Goal: Task Accomplishment & Management: Manage account settings

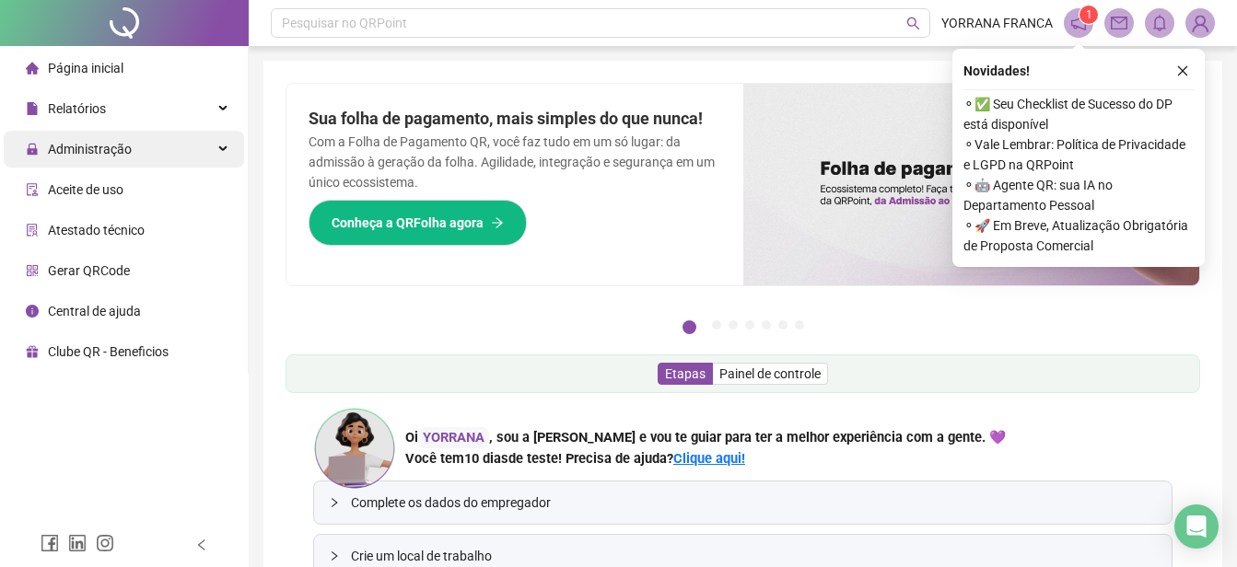
click at [86, 149] on span "Administração" at bounding box center [90, 149] width 84 height 15
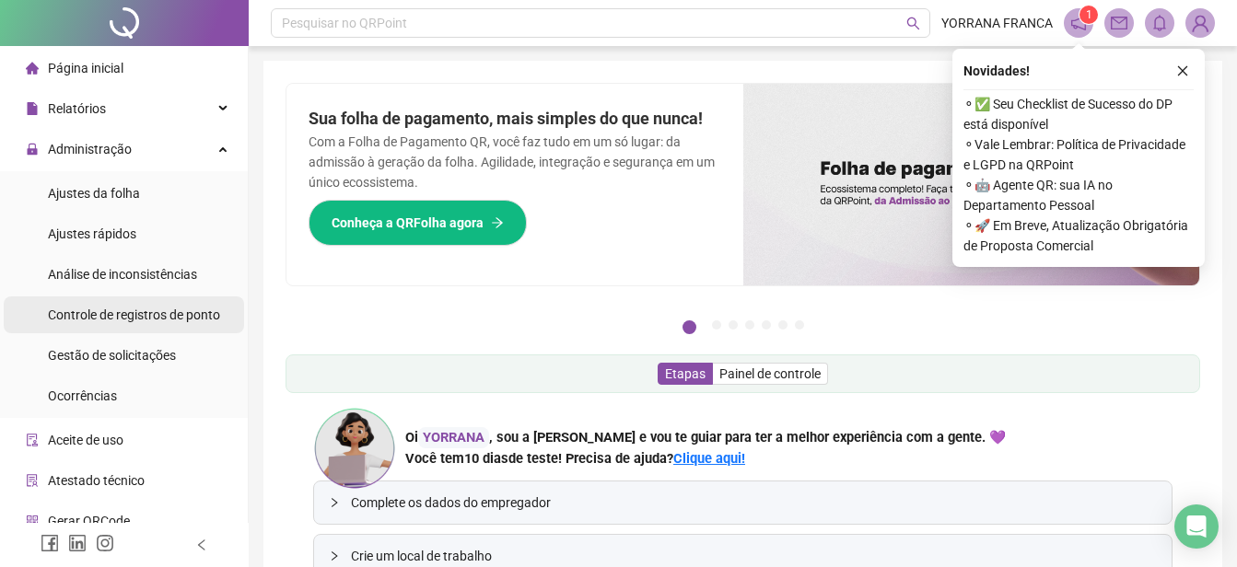
click at [114, 320] on span "Controle de registros de ponto" at bounding box center [134, 315] width 172 height 15
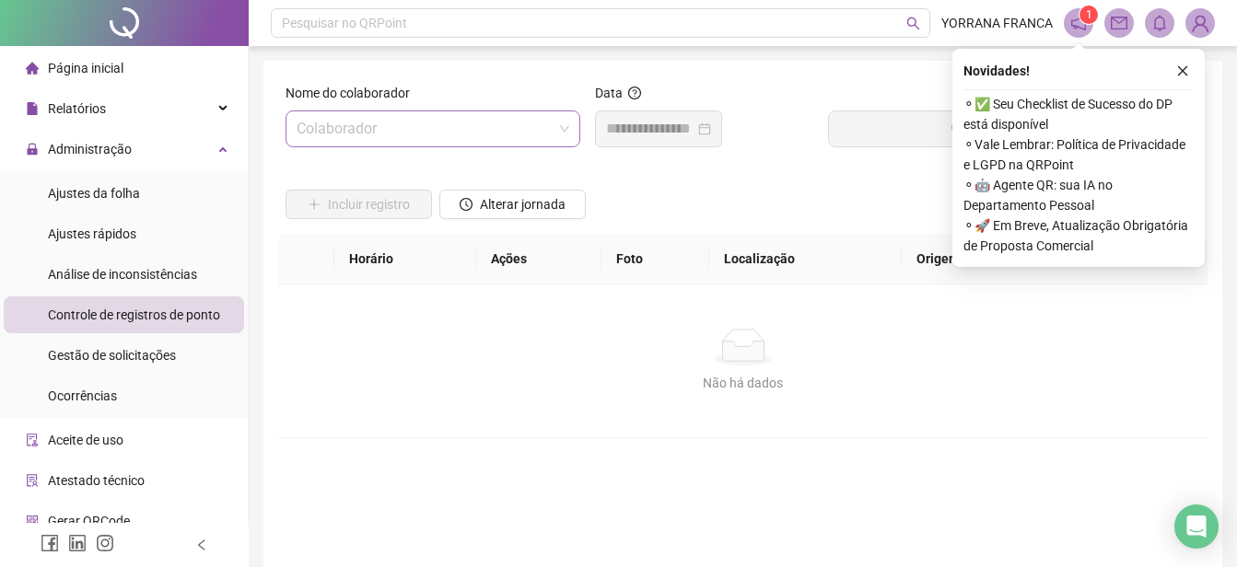
click at [381, 129] on input "search" at bounding box center [425, 128] width 256 height 35
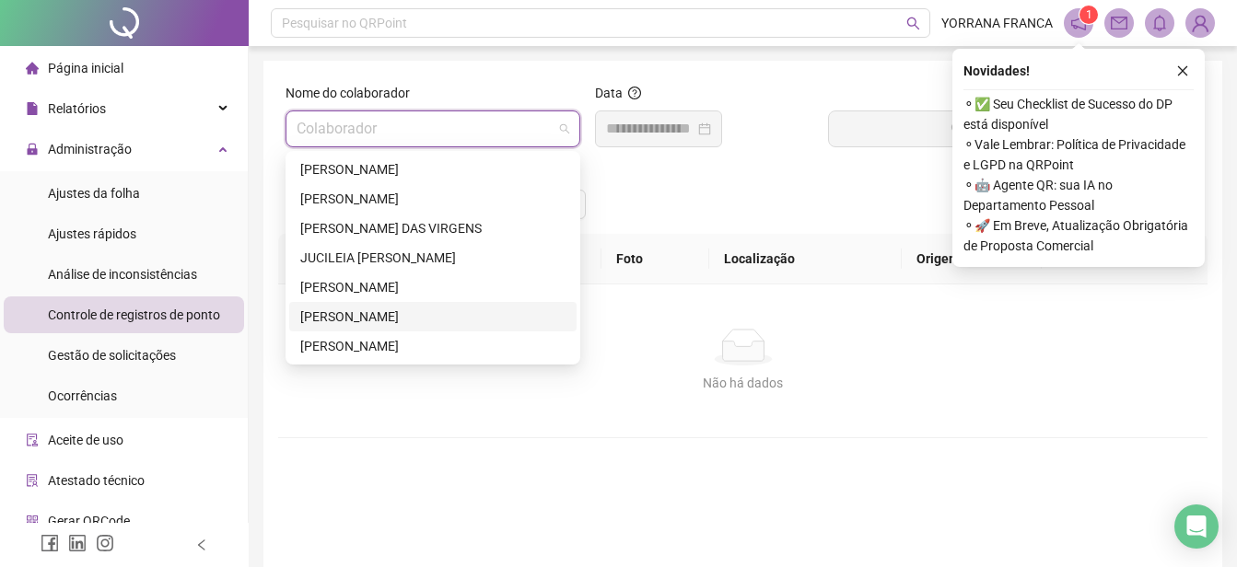
click at [319, 316] on div "[PERSON_NAME]" at bounding box center [432, 317] width 265 height 20
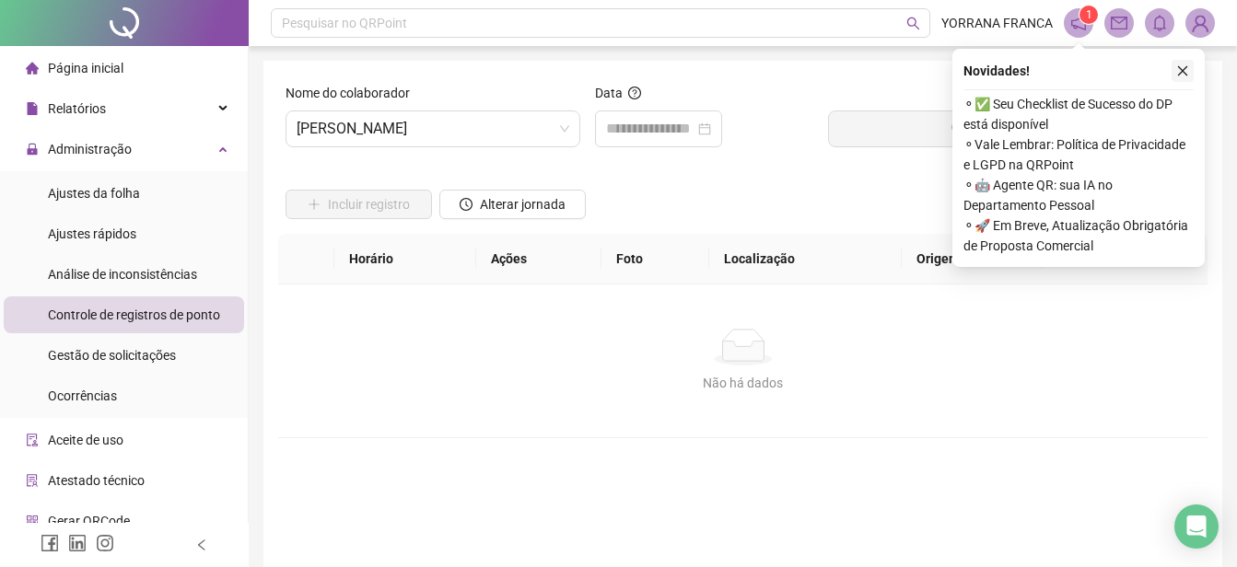
click at [1186, 76] on icon "close" at bounding box center [1182, 70] width 13 height 13
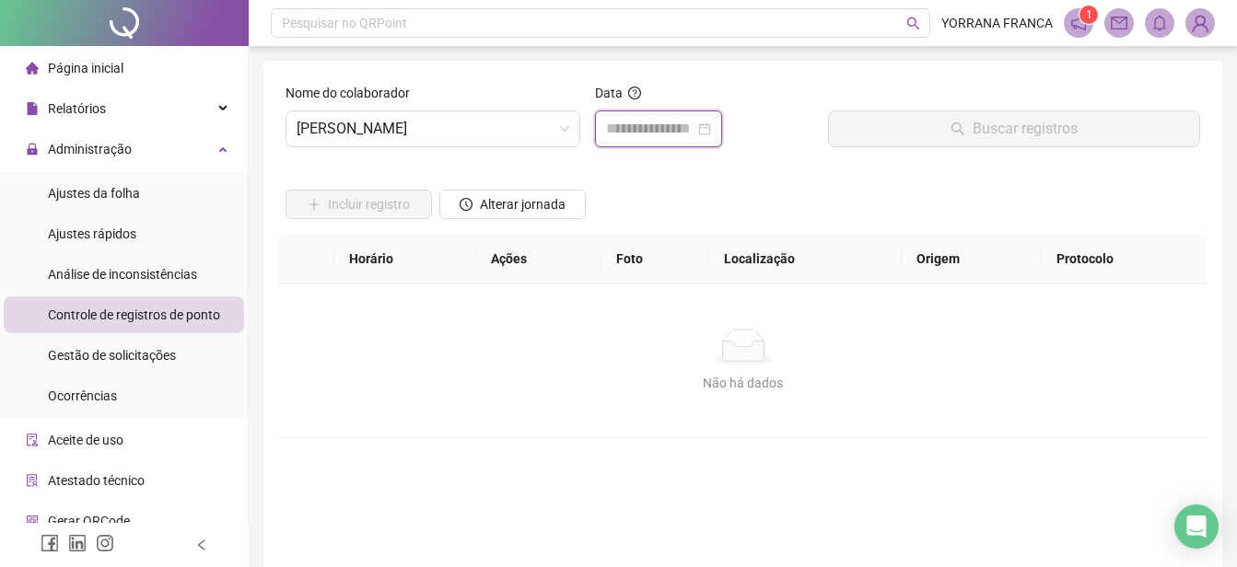
click at [681, 133] on input at bounding box center [650, 129] width 88 height 22
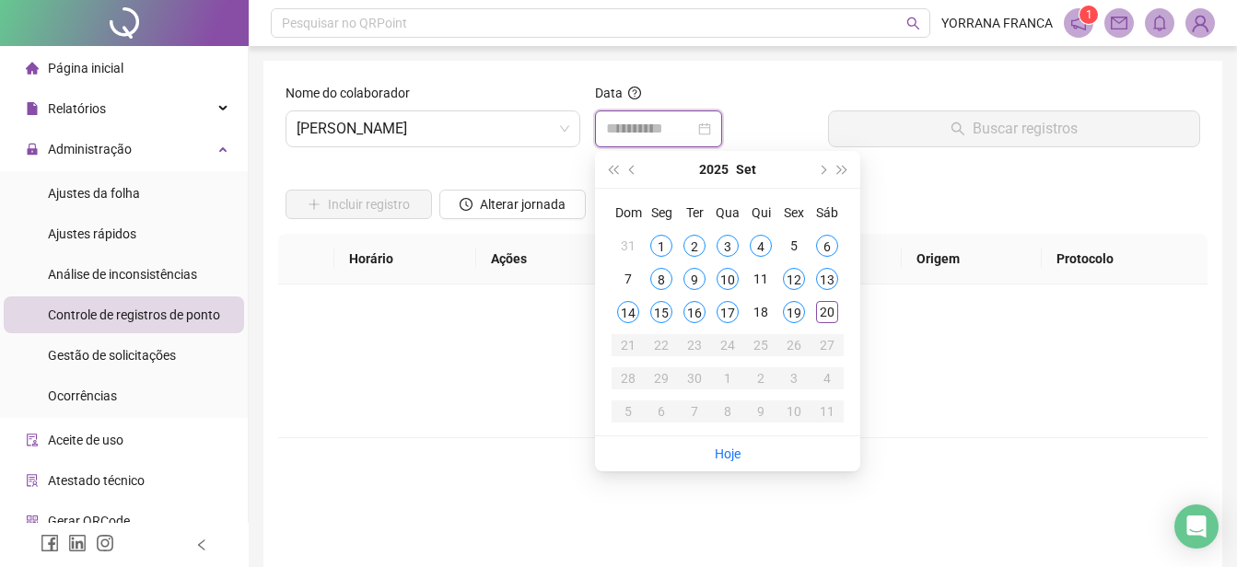
type input "**********"
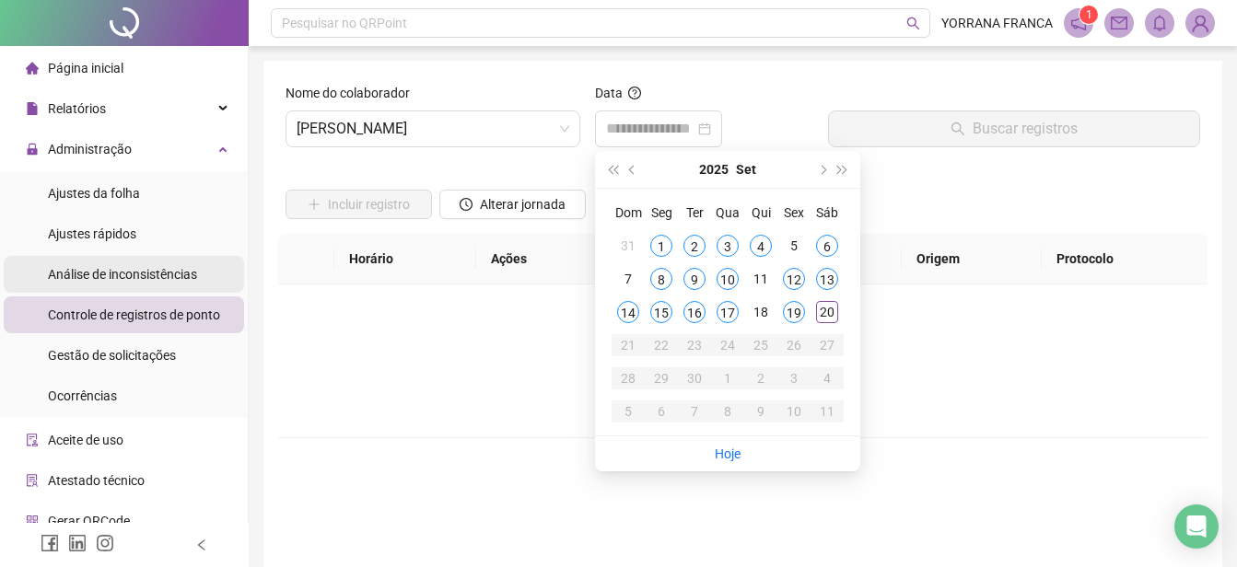
click at [86, 281] on span "Análise de inconsistências" at bounding box center [122, 274] width 149 height 15
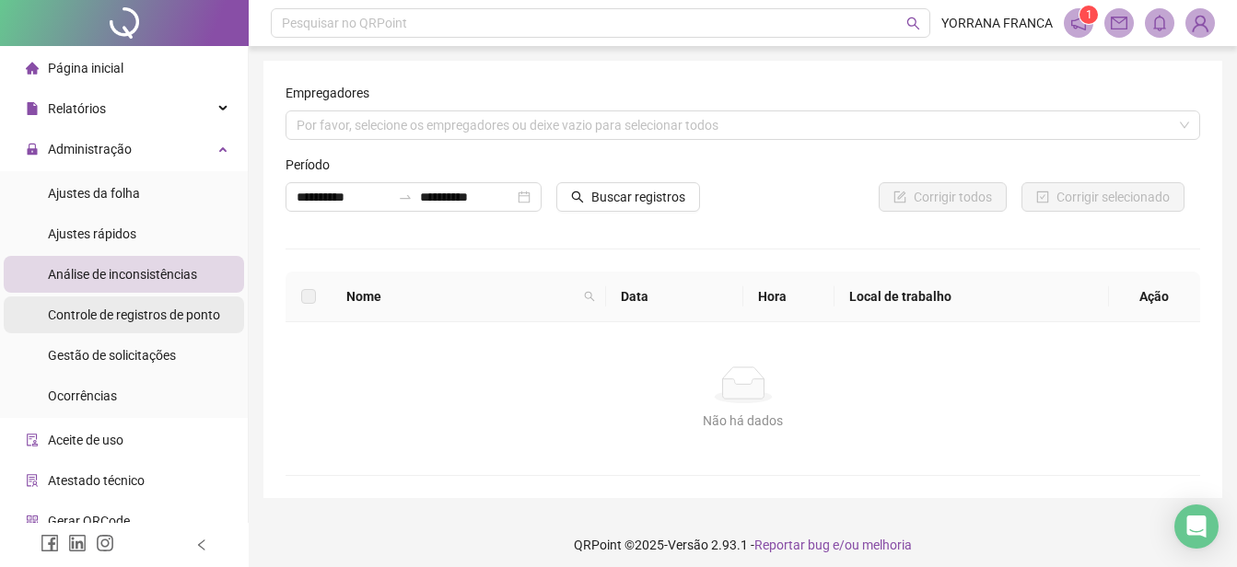
click at [110, 318] on span "Controle de registros de ponto" at bounding box center [134, 315] width 172 height 15
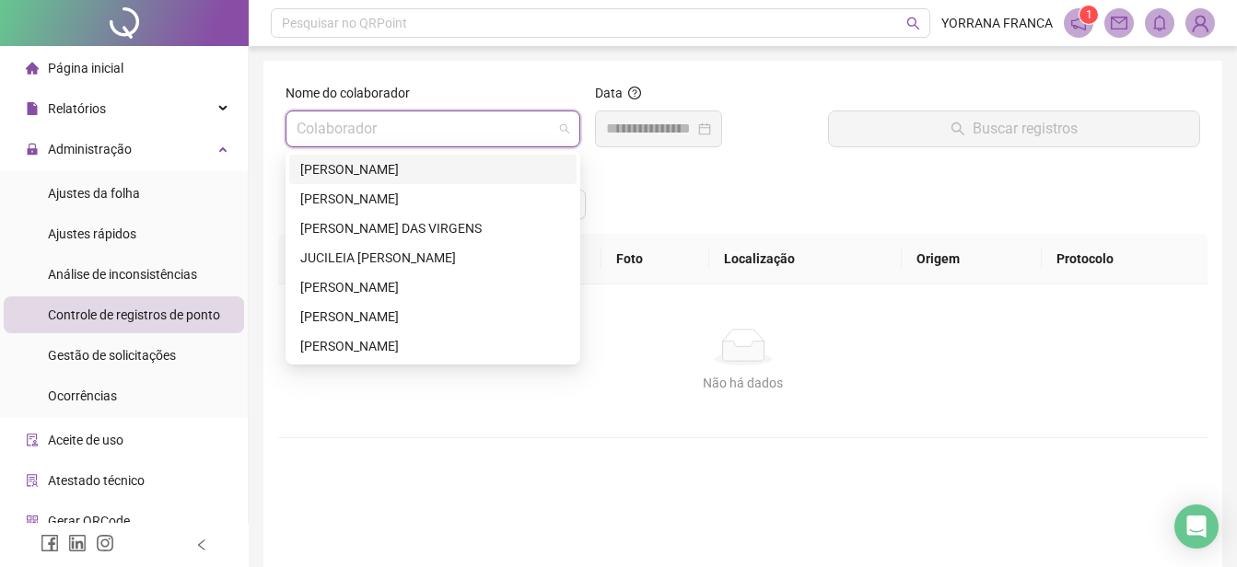
click at [507, 137] on input "search" at bounding box center [425, 128] width 256 height 35
click at [340, 313] on div "[PERSON_NAME]" at bounding box center [432, 317] width 265 height 20
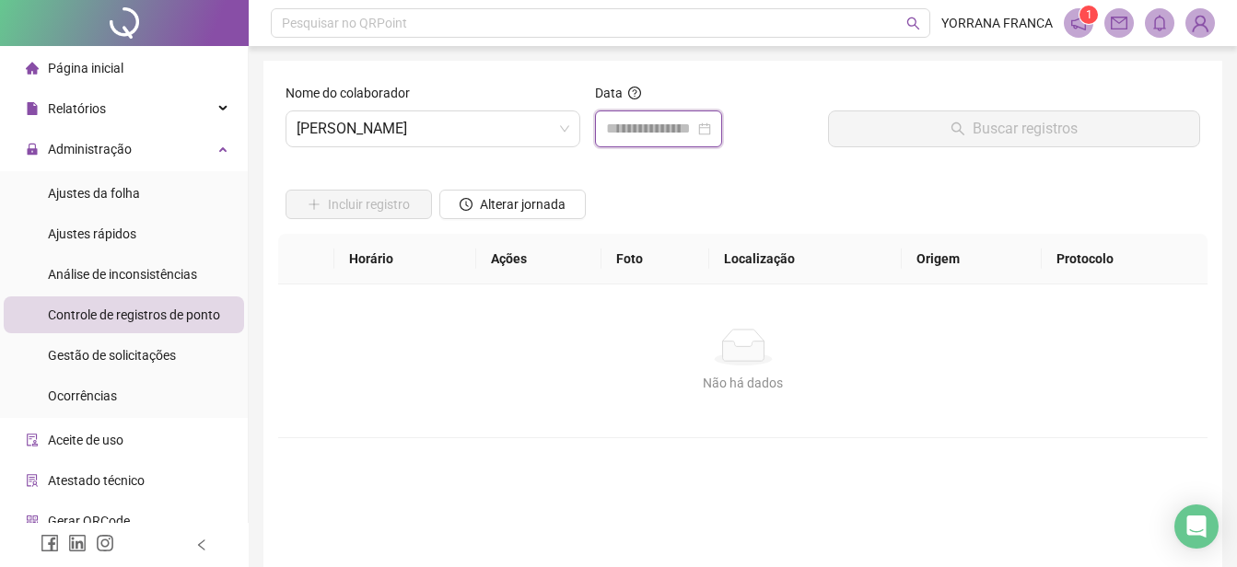
click at [670, 124] on input at bounding box center [650, 129] width 88 height 22
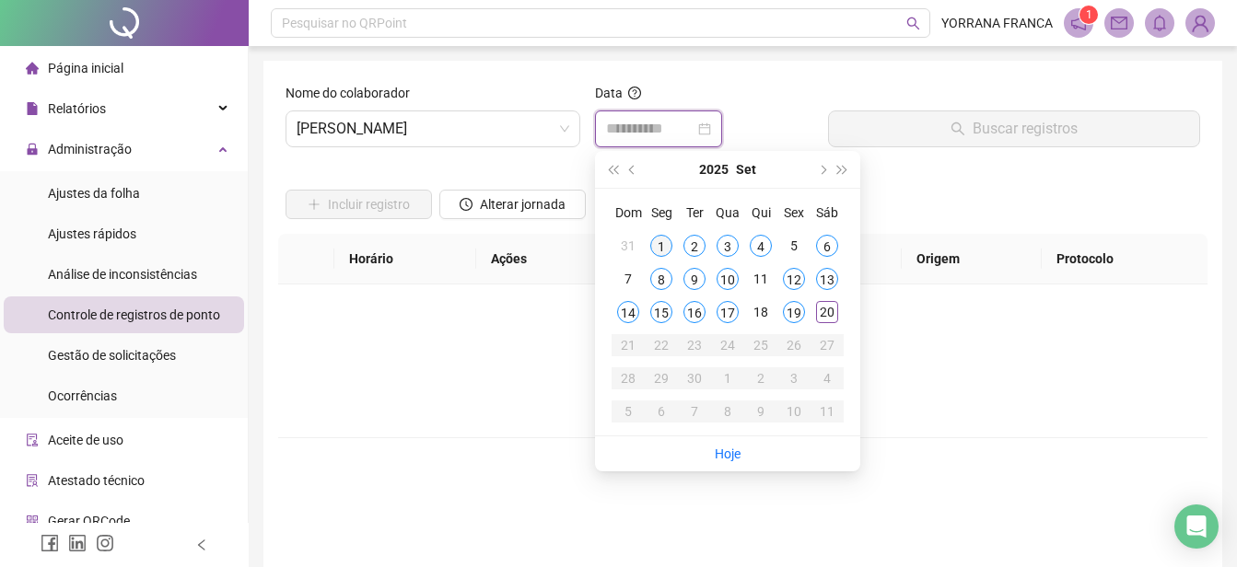
type input "**********"
click at [655, 244] on div "1" at bounding box center [661, 246] width 22 height 22
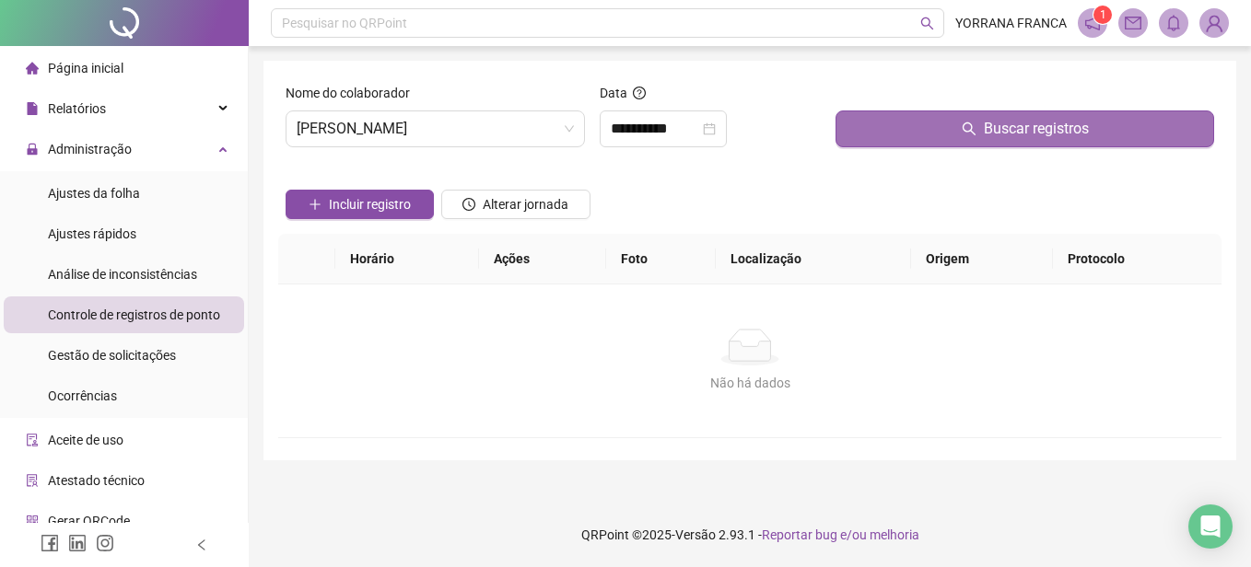
click at [889, 122] on button "Buscar registros" at bounding box center [1024, 129] width 379 height 37
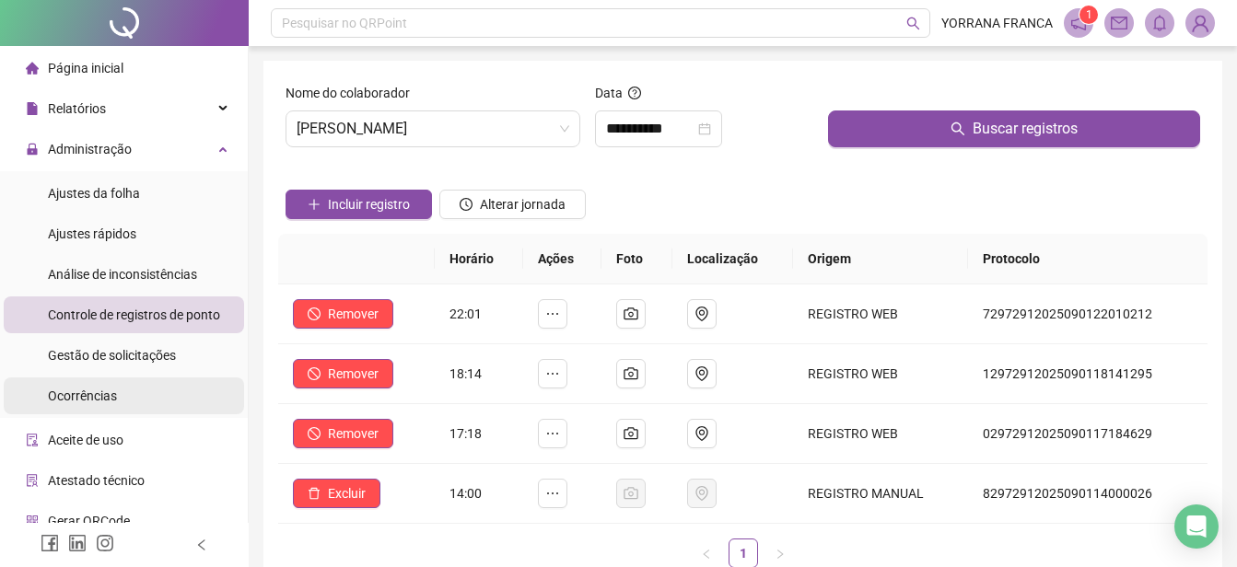
click at [91, 391] on span "Ocorrências" at bounding box center [82, 396] width 69 height 15
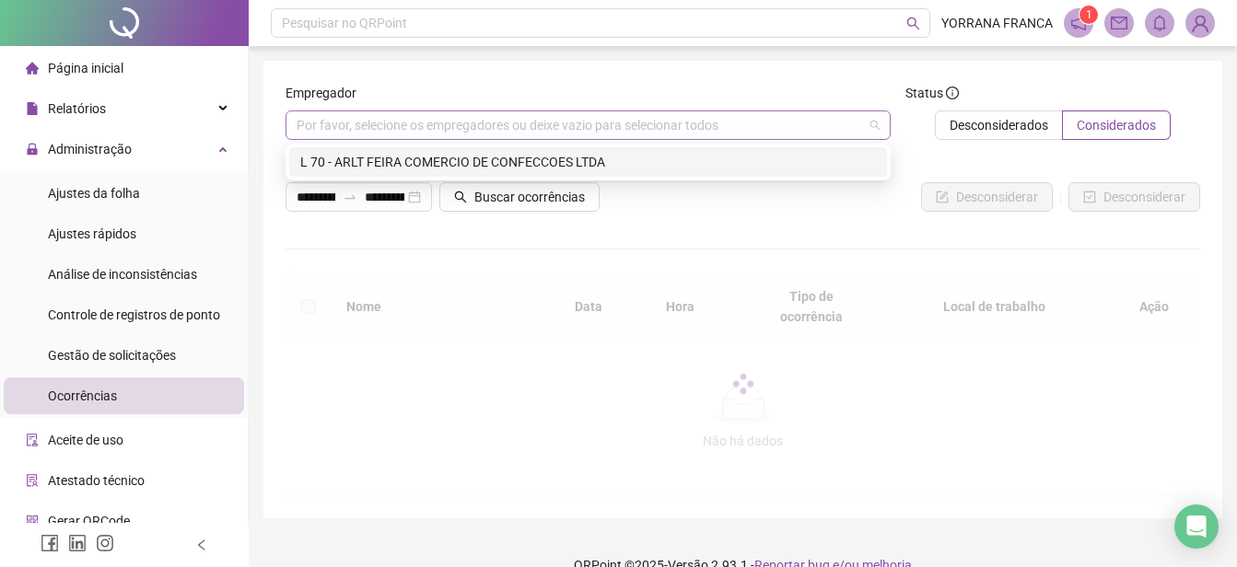
click at [506, 134] on div "Por favor, selecione os empregadores ou deixe vazio para selecionar todos" at bounding box center [588, 125] width 605 height 29
click at [474, 165] on div "L 70 - ARLT FEIRA COMERCIO DE CONFECCOES LTDA" at bounding box center [588, 162] width 576 height 20
click at [515, 162] on div "L 70 - ARLT FEIRA COMERCIO DE CONFECCOES LTDA" at bounding box center [588, 162] width 576 height 20
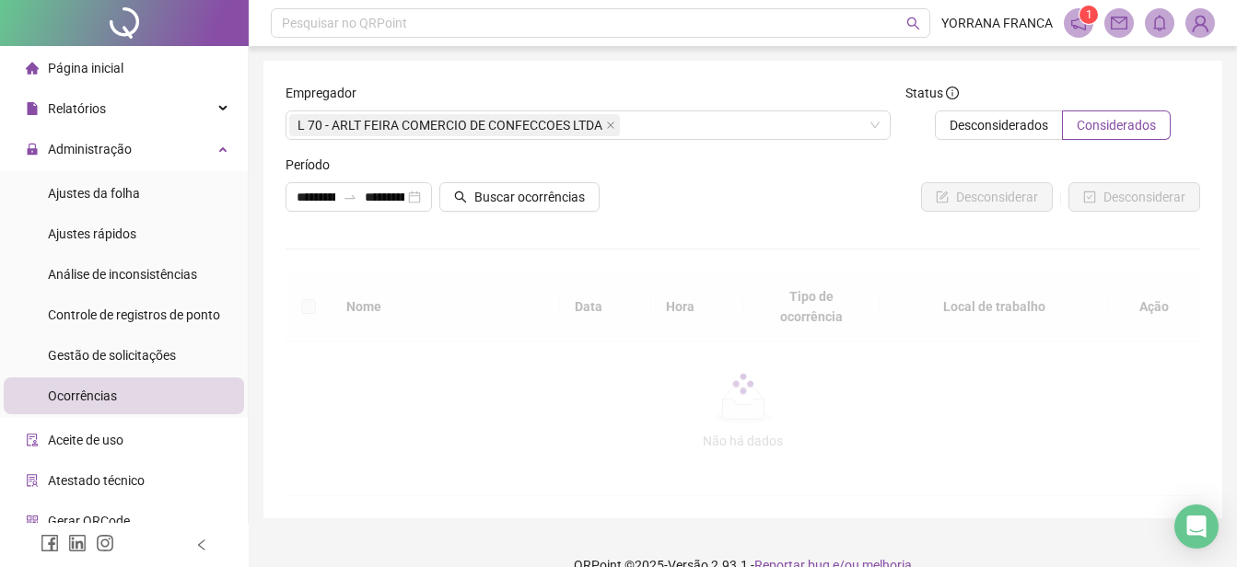
click at [706, 199] on div "Desconsiderar Desconsiderar" at bounding box center [896, 196] width 607 height 29
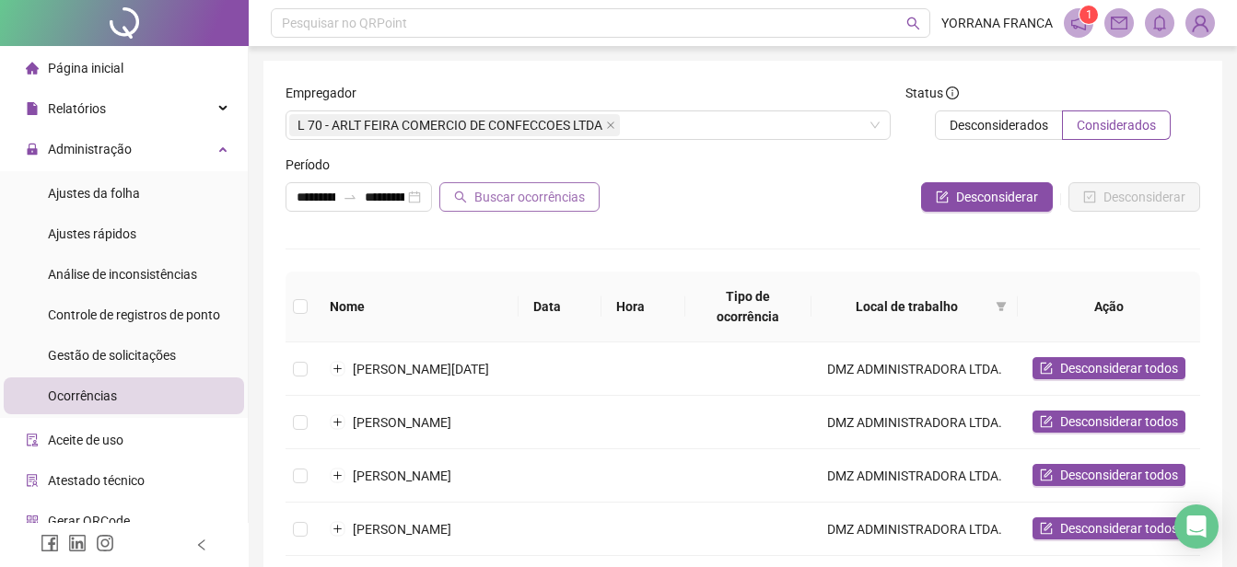
click at [533, 204] on span "Buscar ocorrências" at bounding box center [529, 197] width 111 height 20
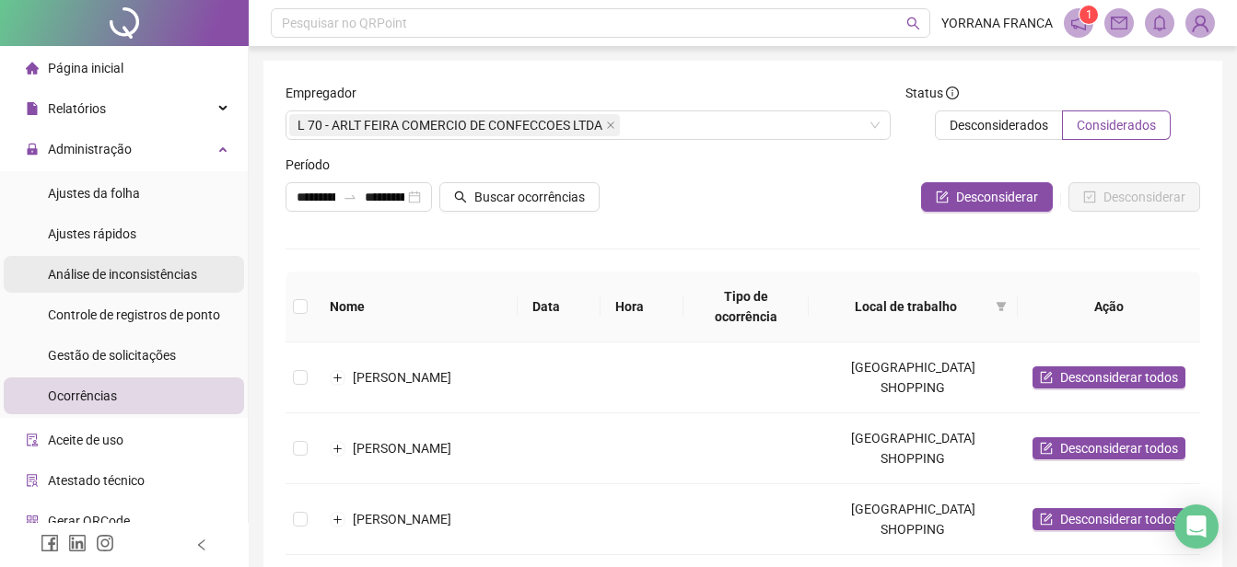
click at [127, 276] on span "Análise de inconsistências" at bounding box center [122, 274] width 149 height 15
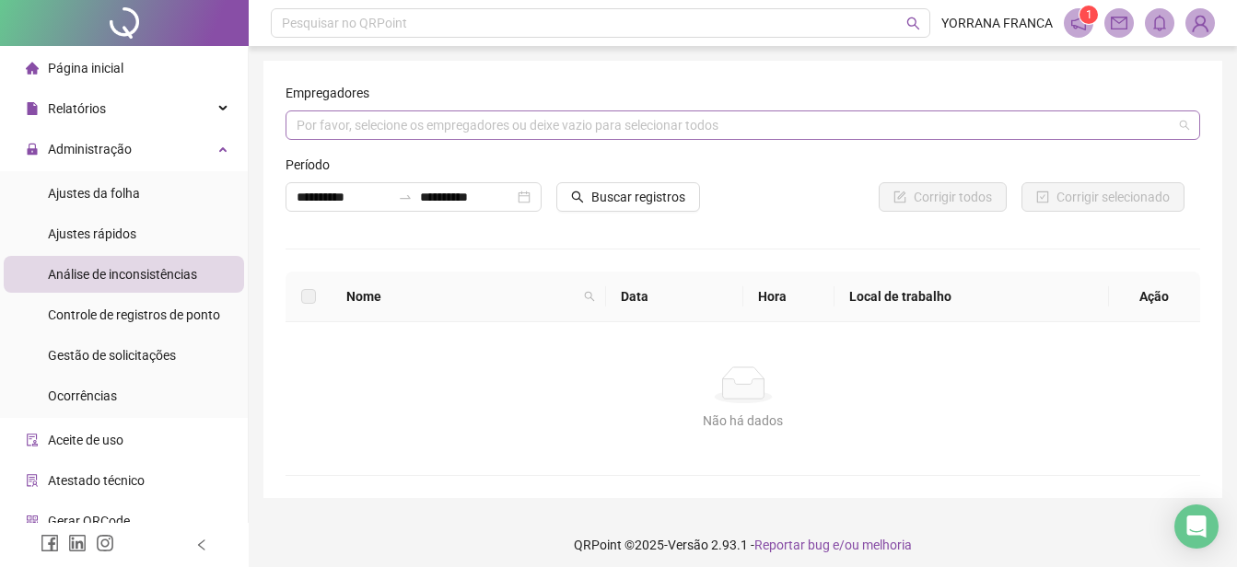
click at [461, 133] on div "Por favor, selecione os empregadores ou deixe vazio para selecionar todos" at bounding box center [743, 125] width 915 height 29
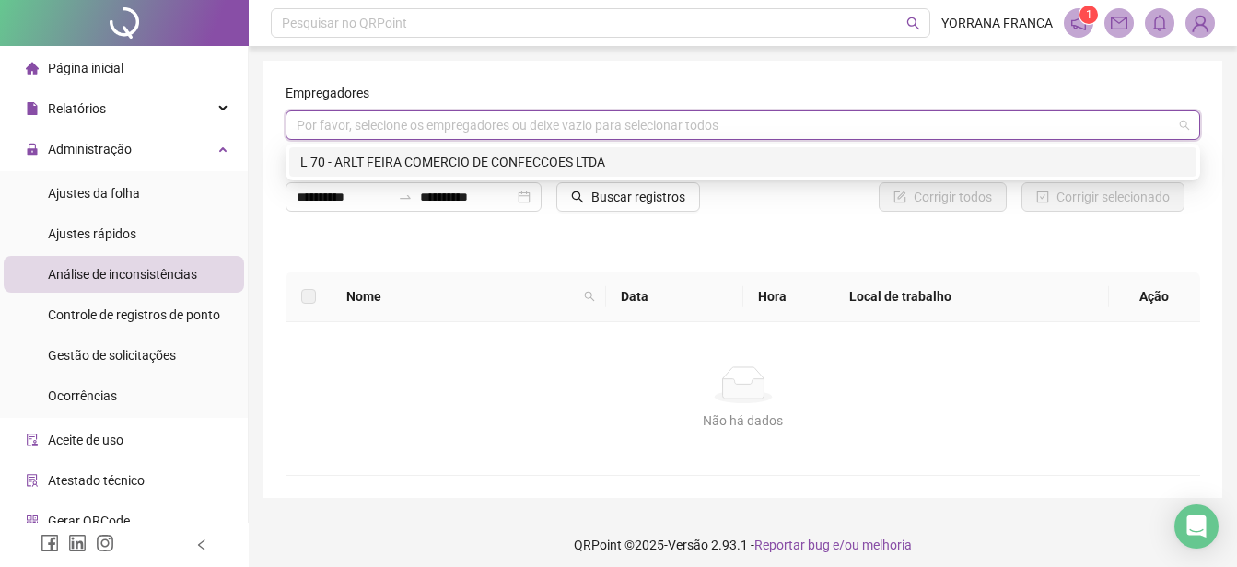
click at [418, 163] on div "L 70 - ARLT FEIRA COMERCIO DE CONFECCOES LTDA" at bounding box center [742, 162] width 885 height 20
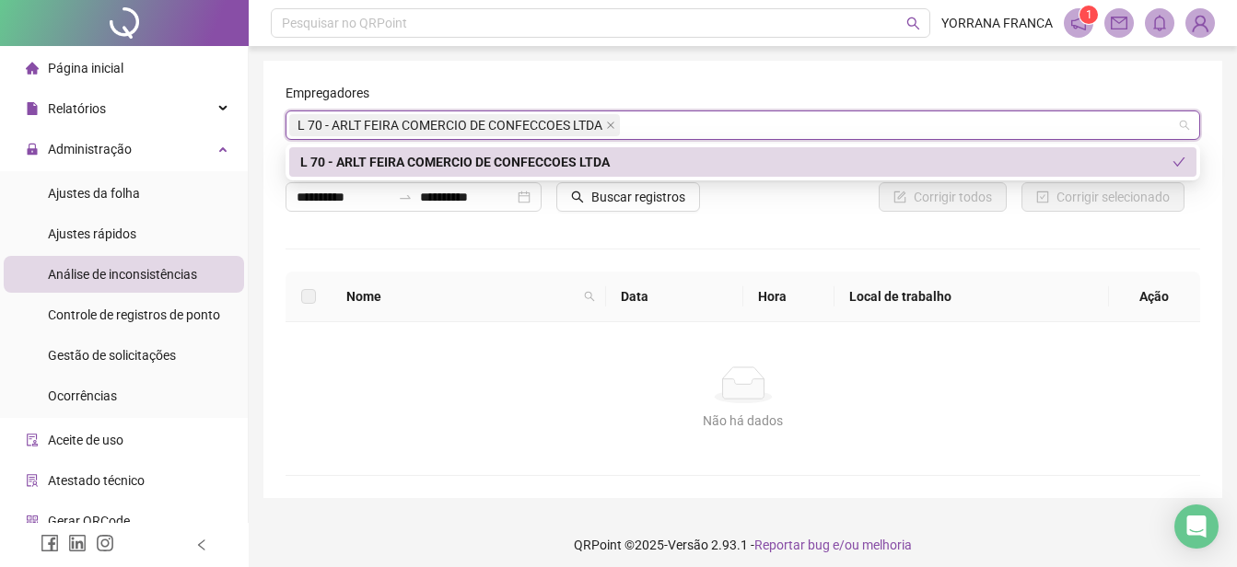
click at [845, 235] on div "**********" at bounding box center [743, 279] width 915 height 393
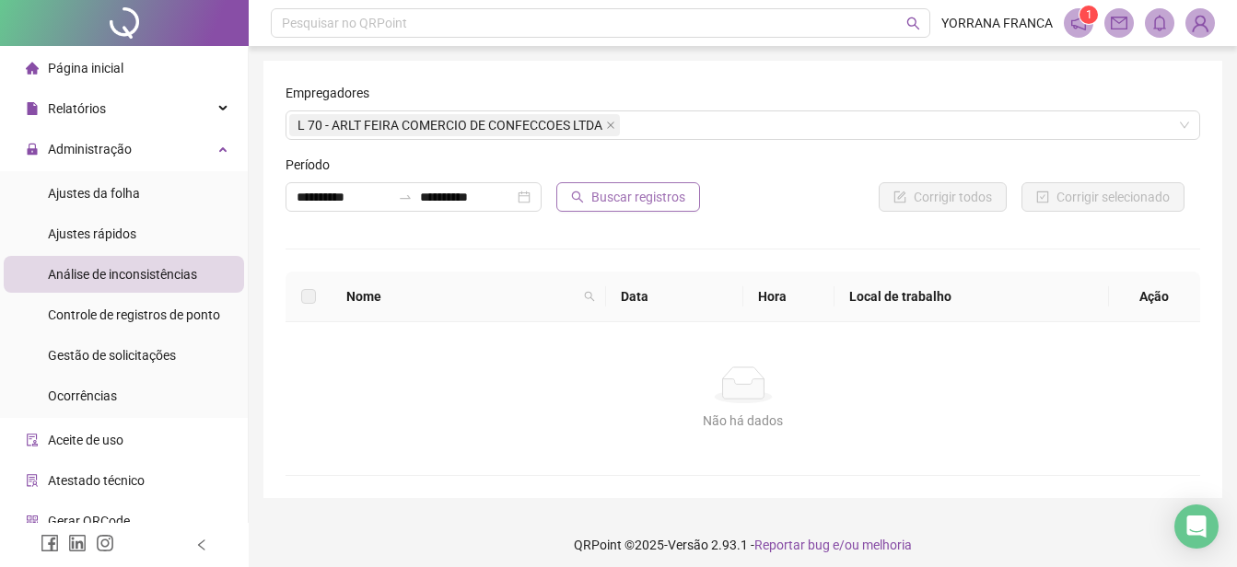
click at [662, 200] on span "Buscar registros" at bounding box center [638, 197] width 94 height 20
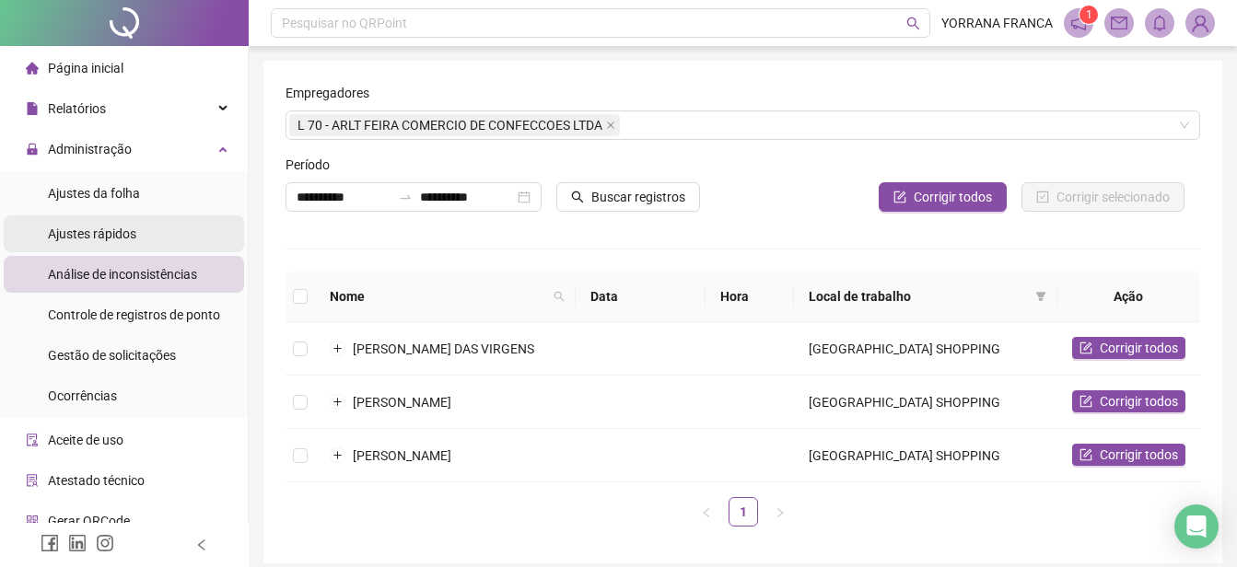
click at [91, 229] on span "Ajustes rápidos" at bounding box center [92, 234] width 88 height 15
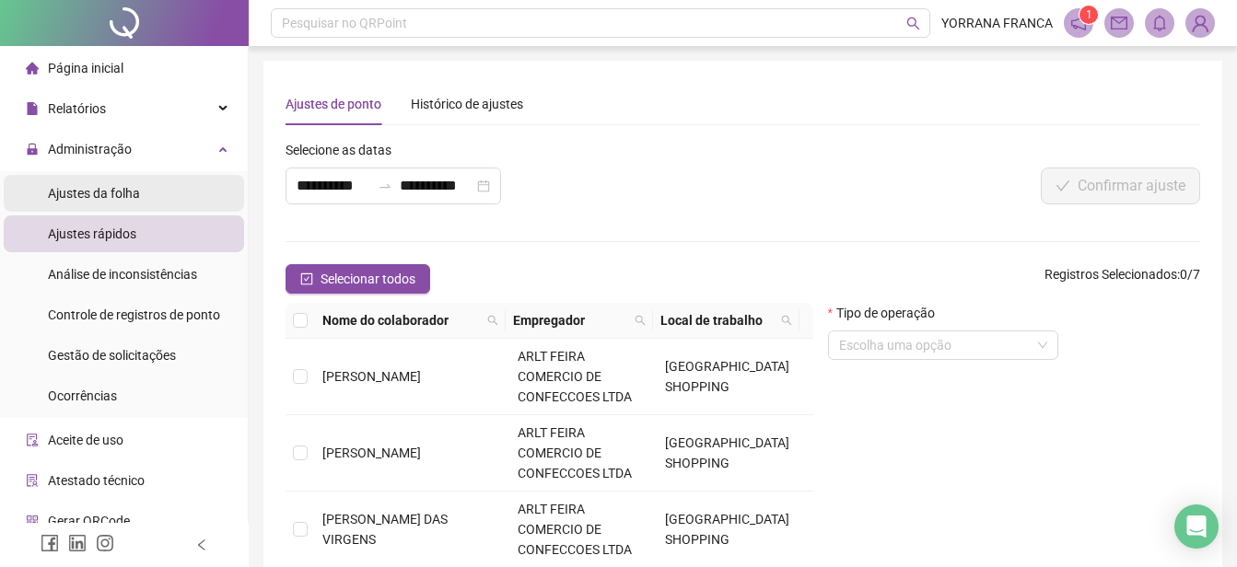
click at [102, 194] on span "Ajustes da folha" at bounding box center [94, 193] width 92 height 15
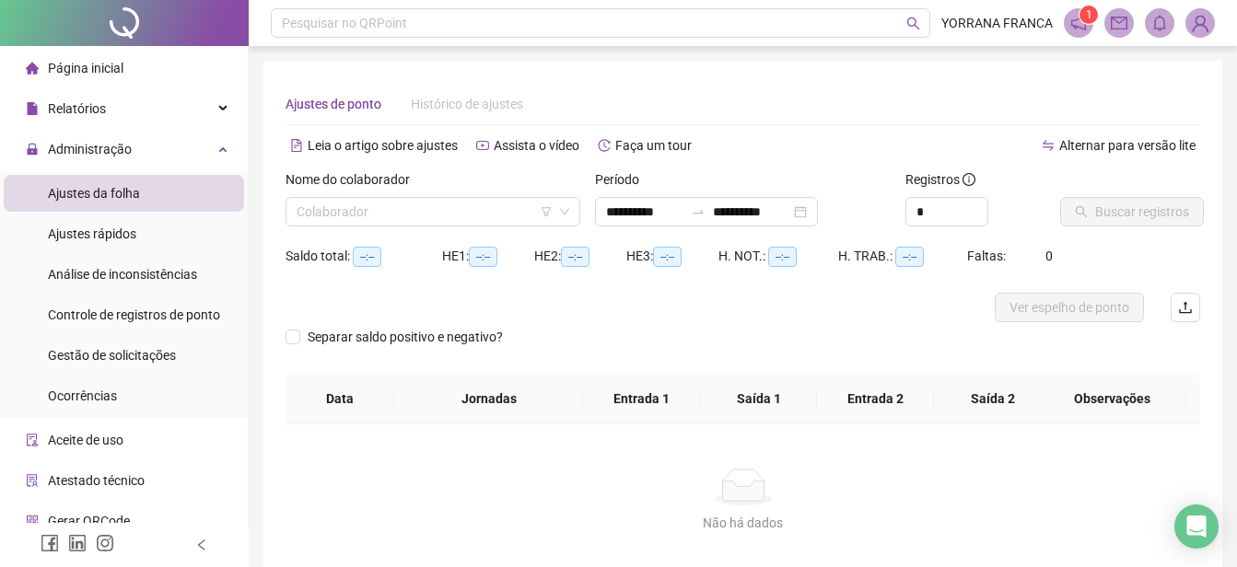
type input "**********"
click at [487, 204] on input "search" at bounding box center [425, 212] width 256 height 28
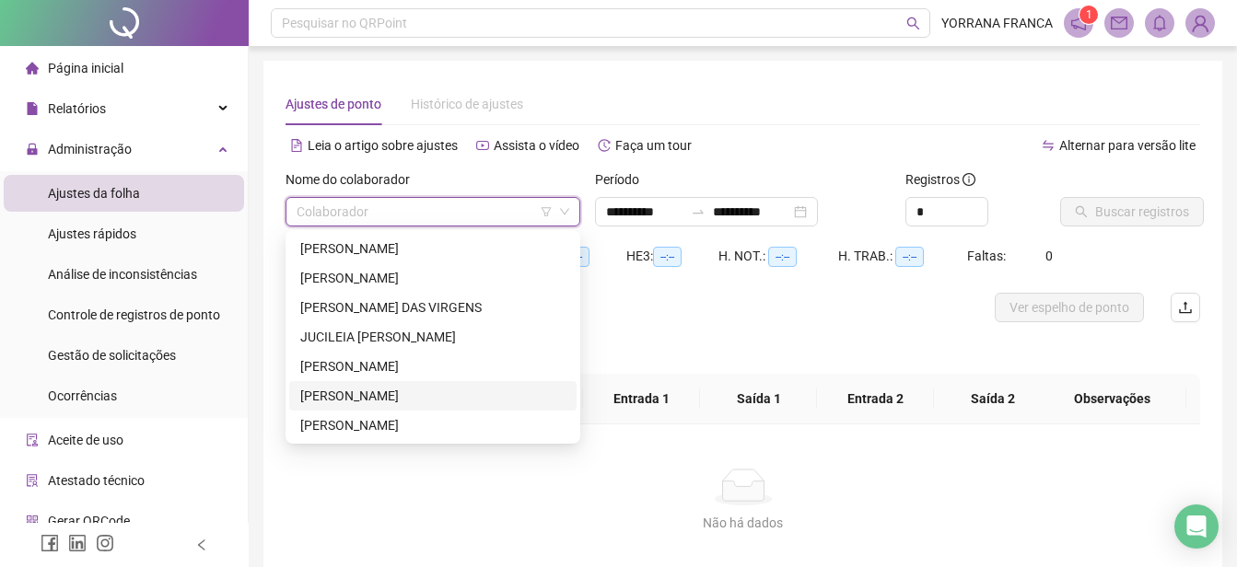
click at [343, 386] on div "[PERSON_NAME]" at bounding box center [432, 396] width 265 height 20
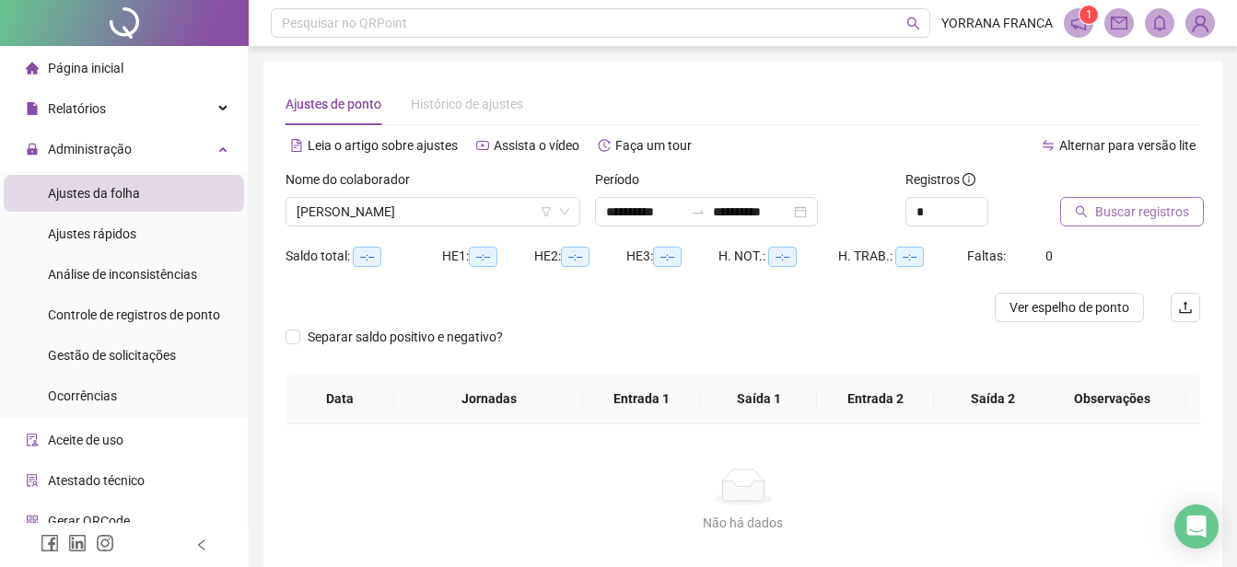
click at [1096, 208] on span "Buscar registros" at bounding box center [1142, 212] width 94 height 20
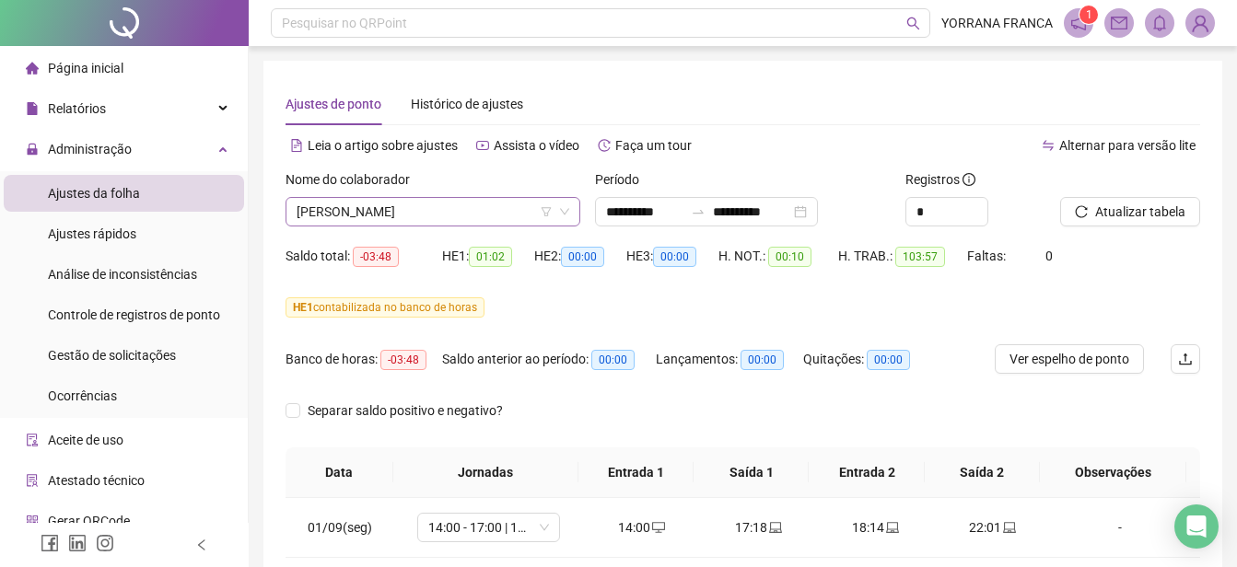
click at [567, 209] on icon "down" at bounding box center [564, 211] width 11 height 11
click at [564, 214] on icon "down" at bounding box center [564, 211] width 11 height 11
click at [485, 219] on span "[PERSON_NAME]" at bounding box center [433, 212] width 273 height 28
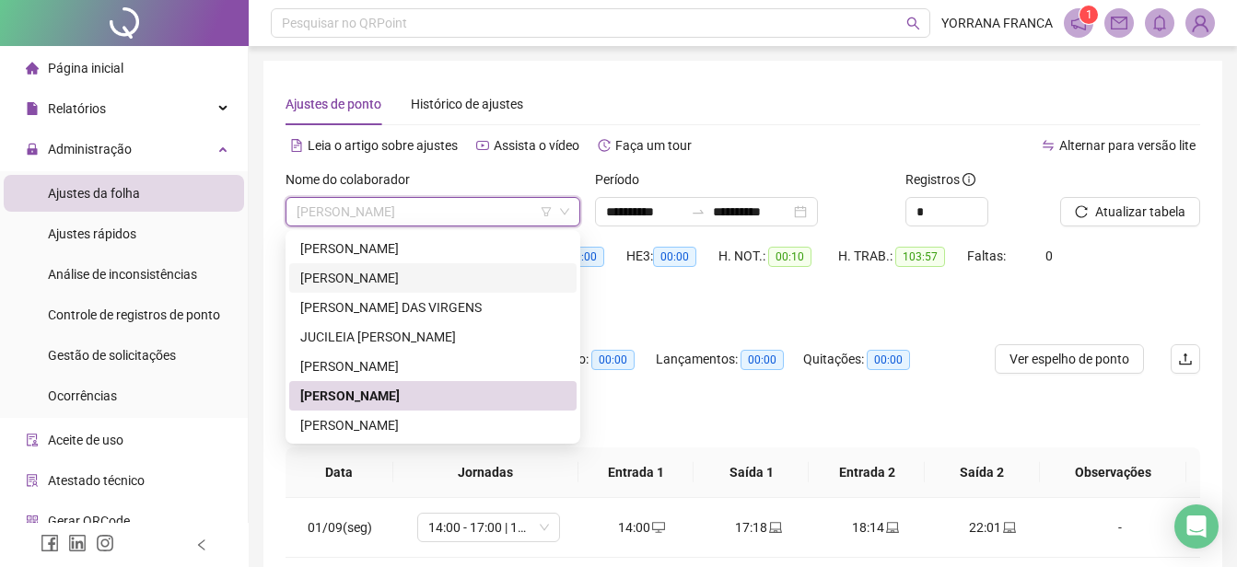
click at [373, 280] on div "[PERSON_NAME]" at bounding box center [432, 278] width 265 height 20
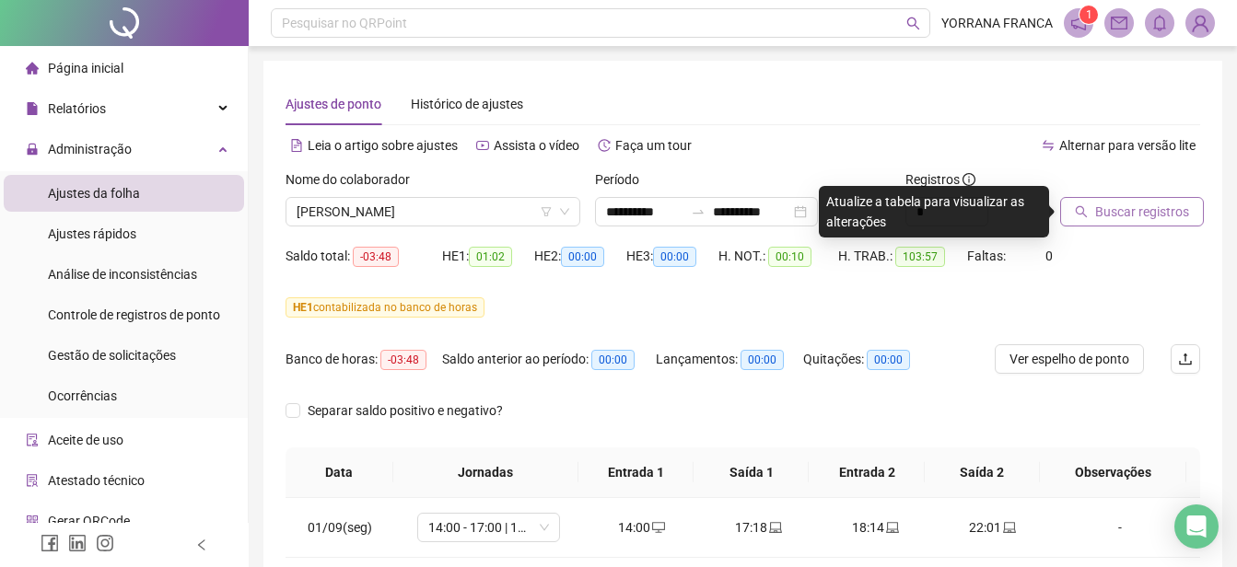
click at [1169, 204] on span "Buscar registros" at bounding box center [1142, 212] width 94 height 20
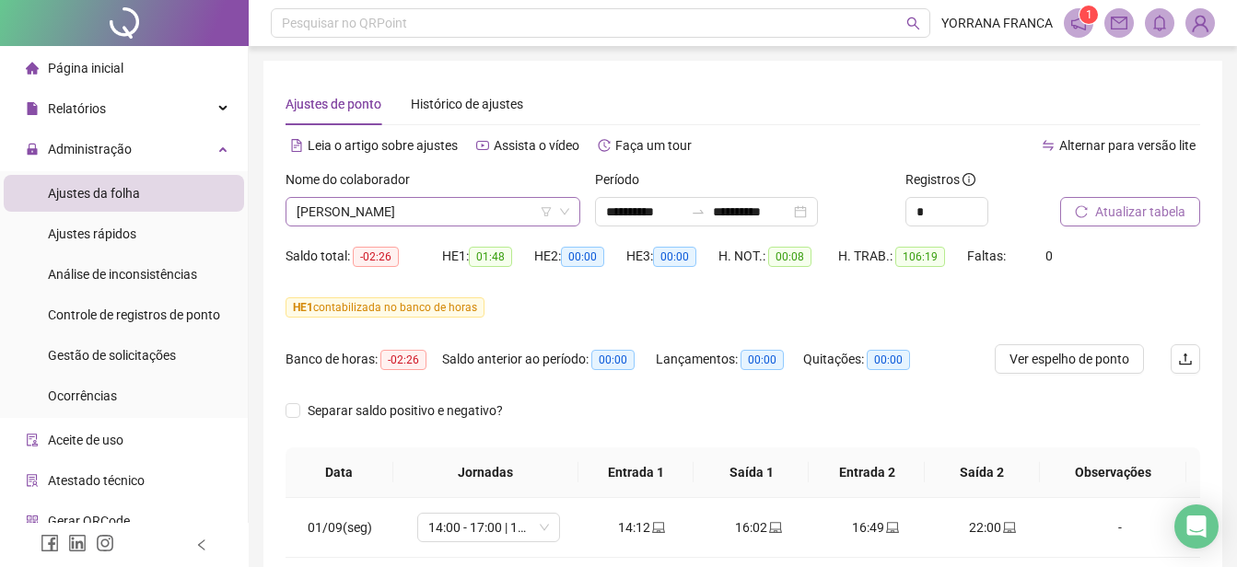
click at [484, 216] on span "[PERSON_NAME]" at bounding box center [433, 212] width 273 height 28
click at [514, 210] on span "[PERSON_NAME]" at bounding box center [433, 212] width 273 height 28
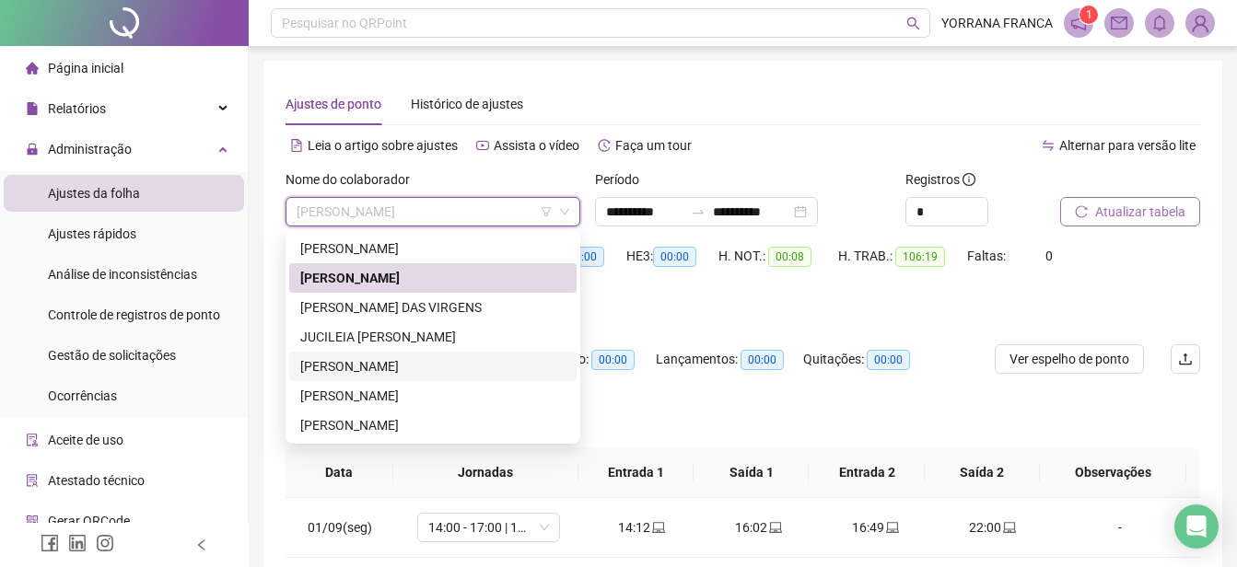
click at [398, 359] on div "[PERSON_NAME]" at bounding box center [432, 366] width 265 height 20
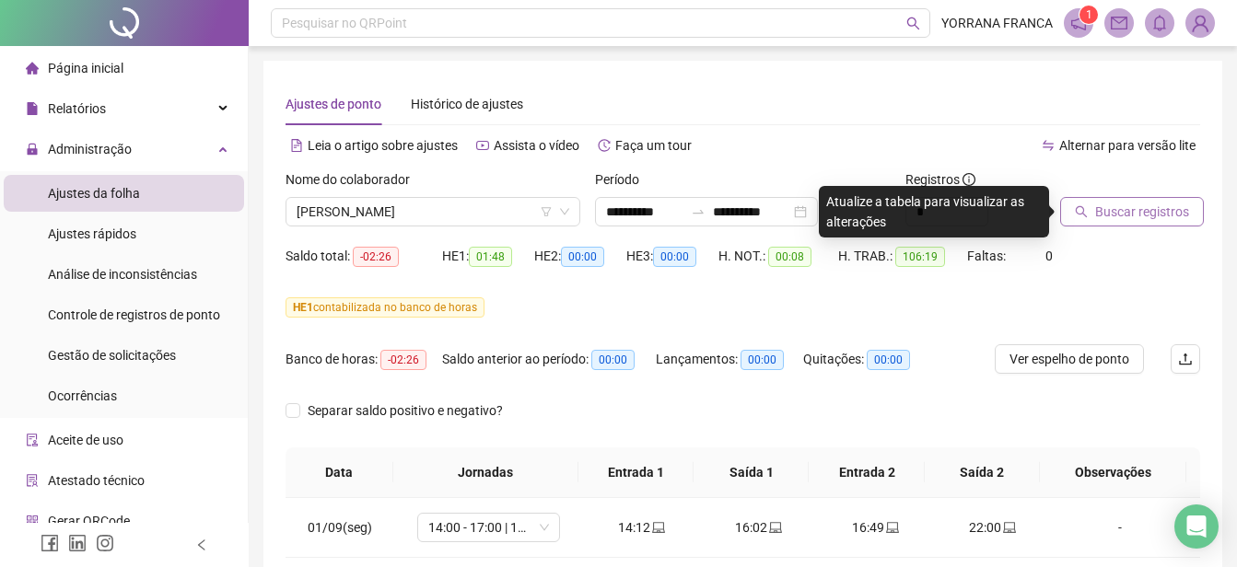
click at [1119, 204] on span "Buscar registros" at bounding box center [1142, 212] width 94 height 20
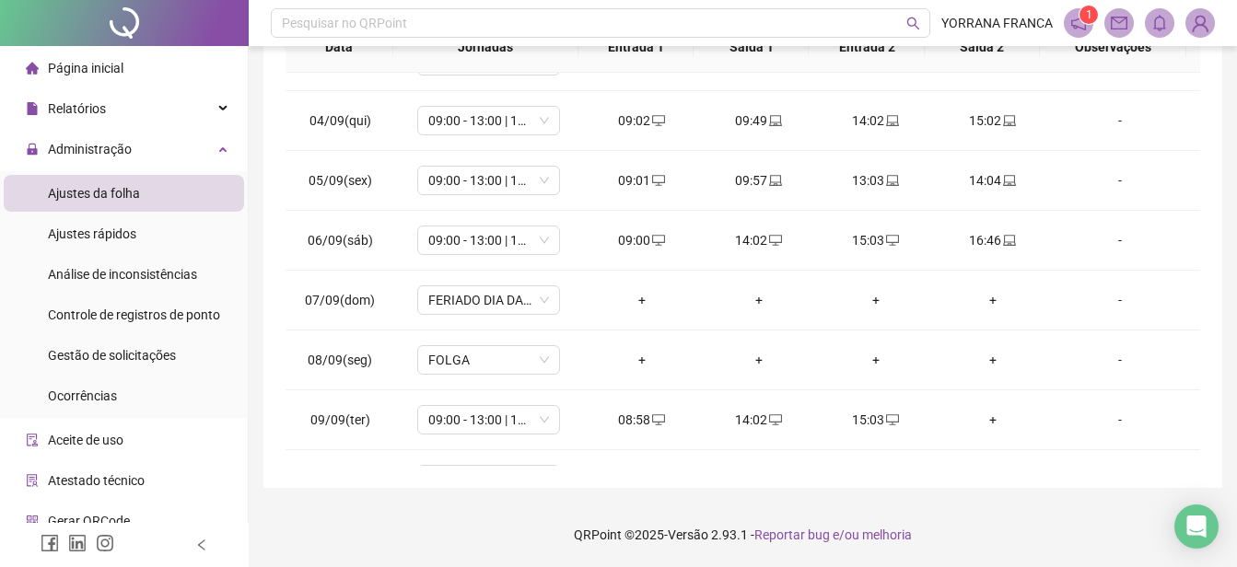
scroll to position [180, 0]
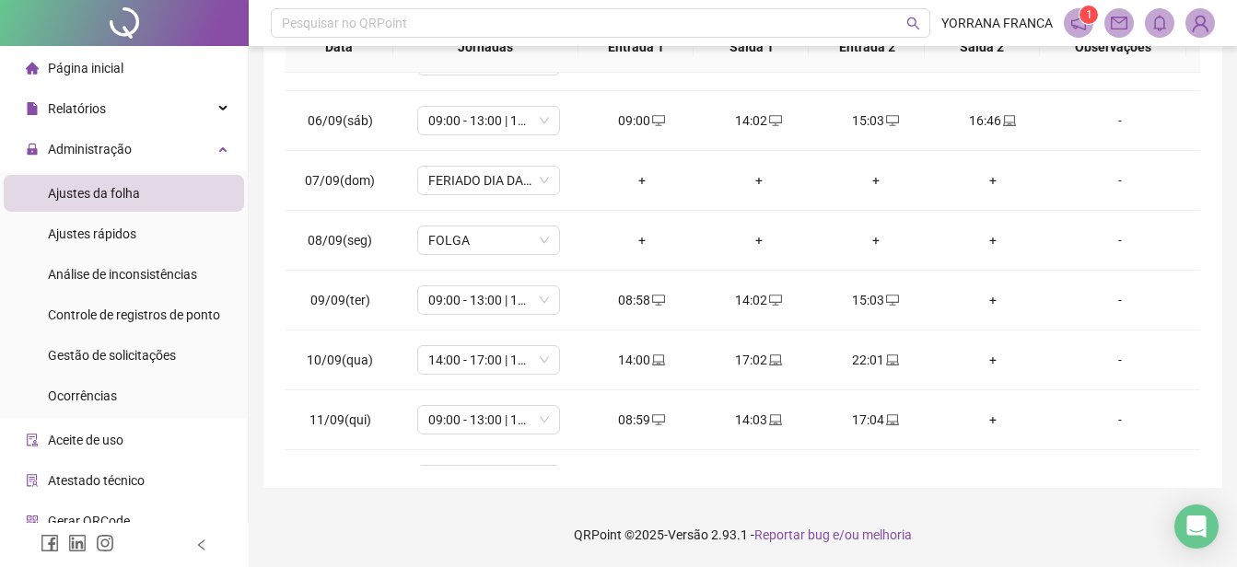
drag, startPoint x: 1192, startPoint y: 133, endPoint x: 1207, endPoint y: 219, distance: 88.0
click at [1207, 219] on div "**********" at bounding box center [742, 61] width 959 height 853
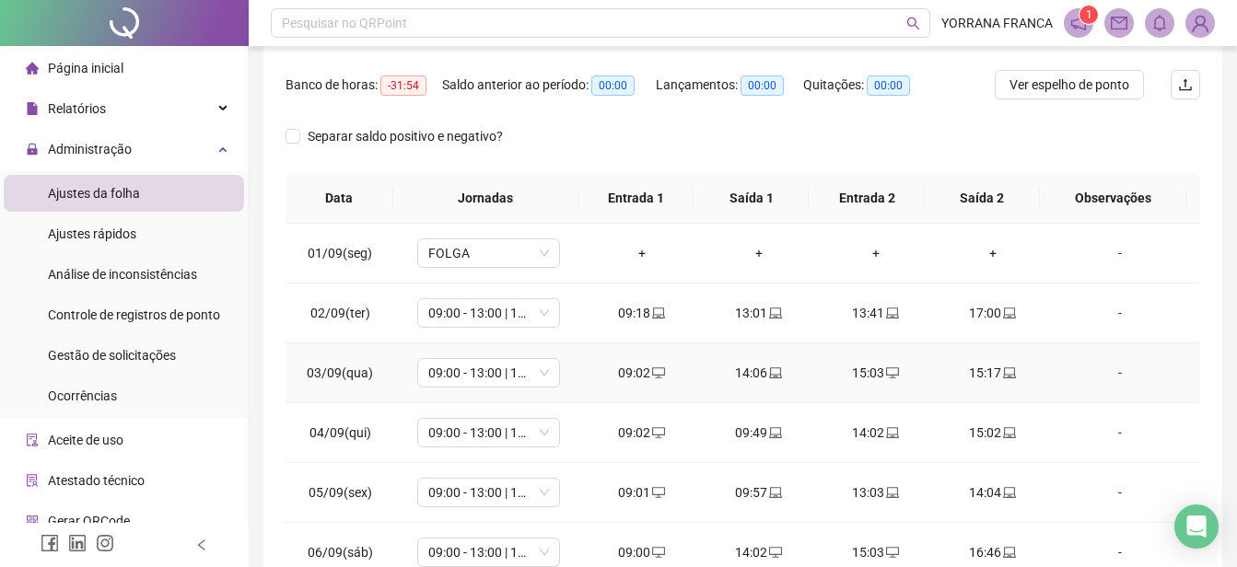
scroll to position [57, 0]
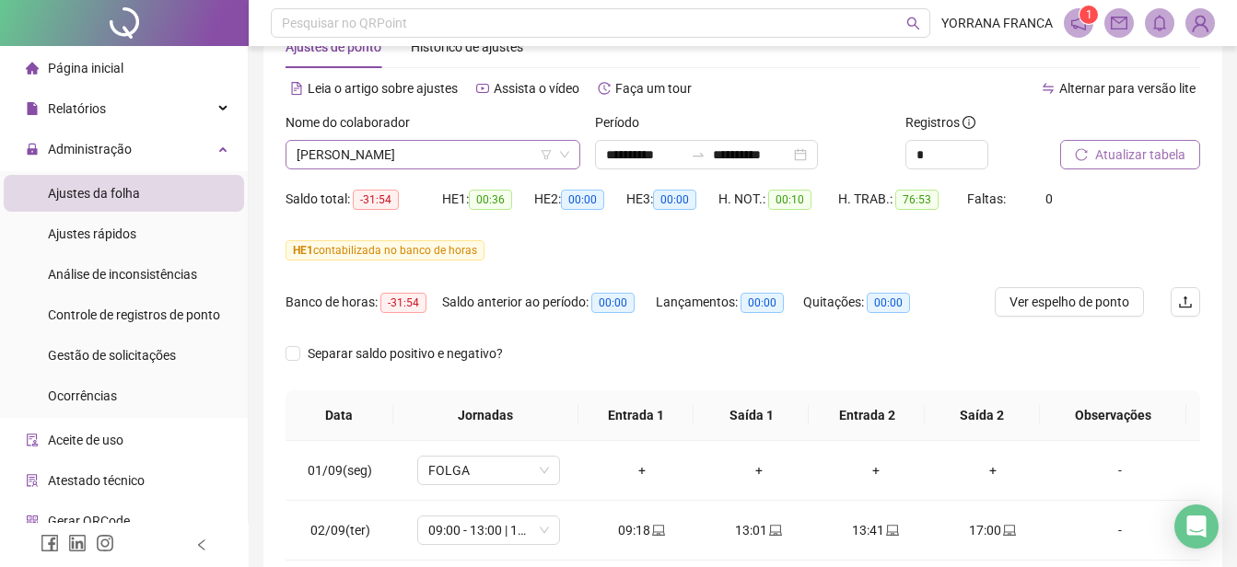
click at [559, 154] on icon "down" at bounding box center [564, 154] width 11 height 11
click at [565, 157] on icon "down" at bounding box center [564, 154] width 11 height 11
click at [564, 150] on icon "down" at bounding box center [564, 154] width 11 height 11
click at [416, 142] on span "[PERSON_NAME]" at bounding box center [433, 155] width 273 height 28
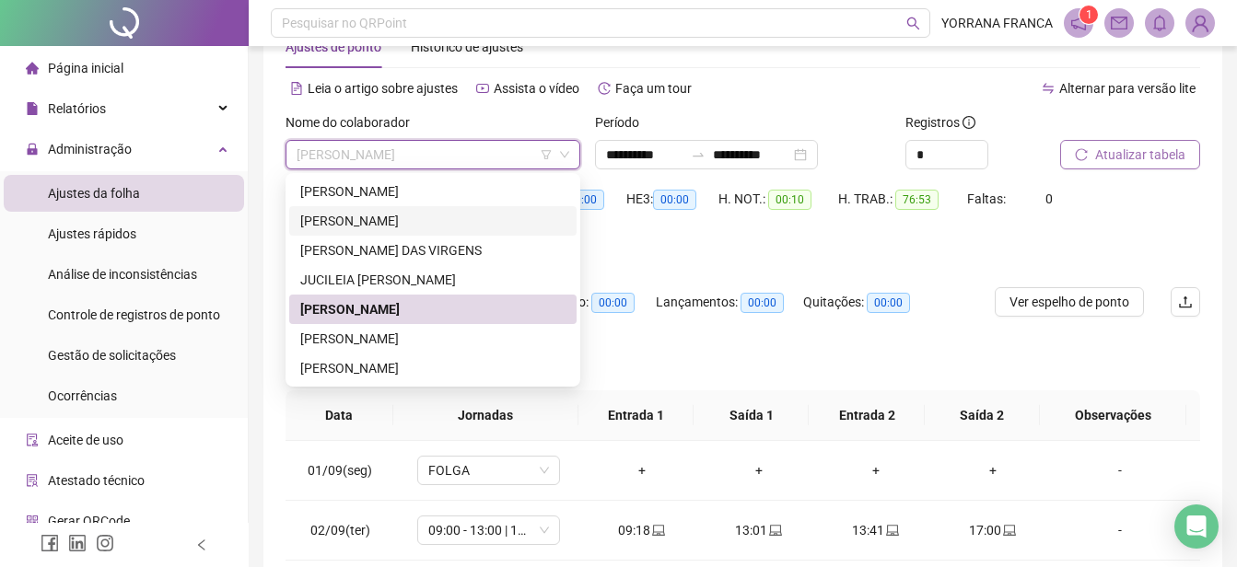
click at [370, 214] on div "[PERSON_NAME]" at bounding box center [432, 221] width 265 height 20
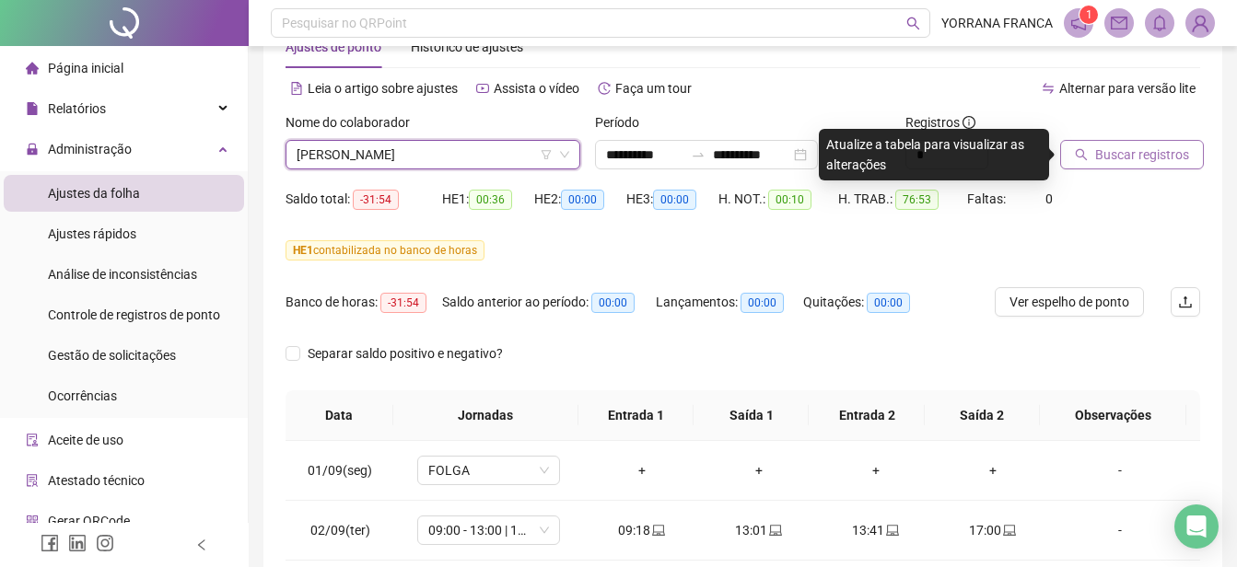
click at [1095, 153] on span "Buscar registros" at bounding box center [1142, 155] width 94 height 20
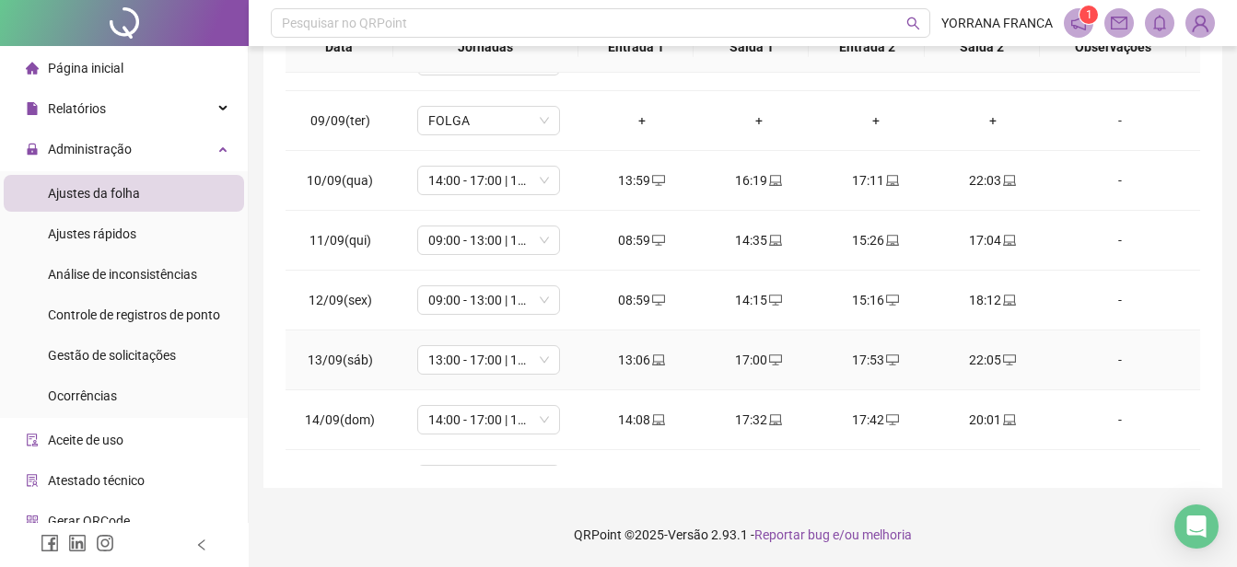
scroll to position [744, 0]
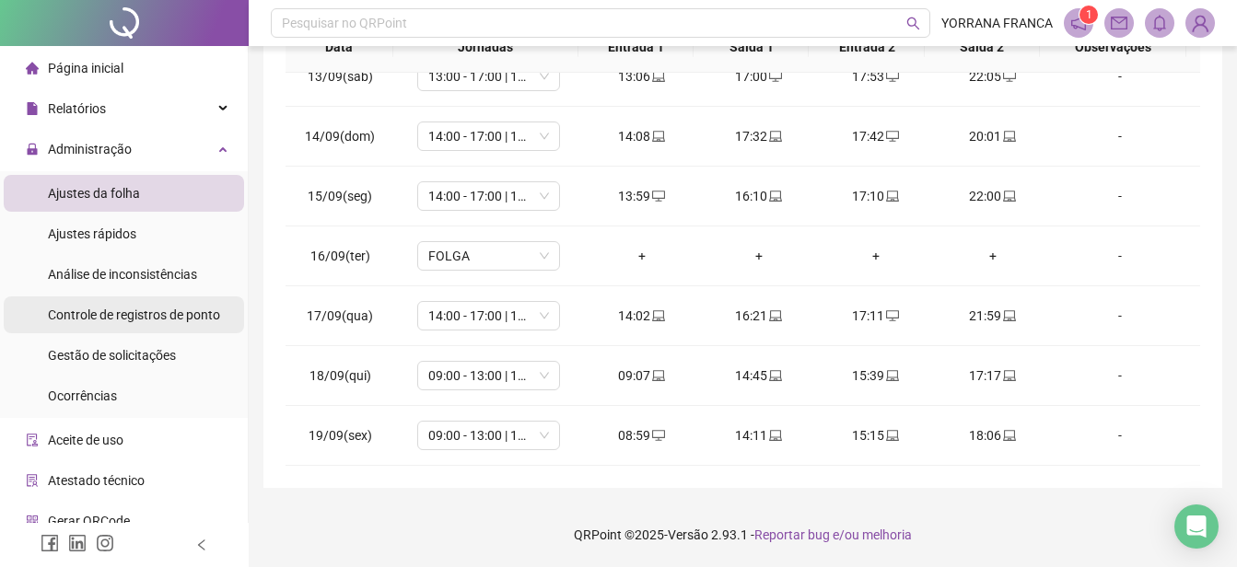
click at [143, 321] on span "Controle de registros de ponto" at bounding box center [134, 315] width 172 height 15
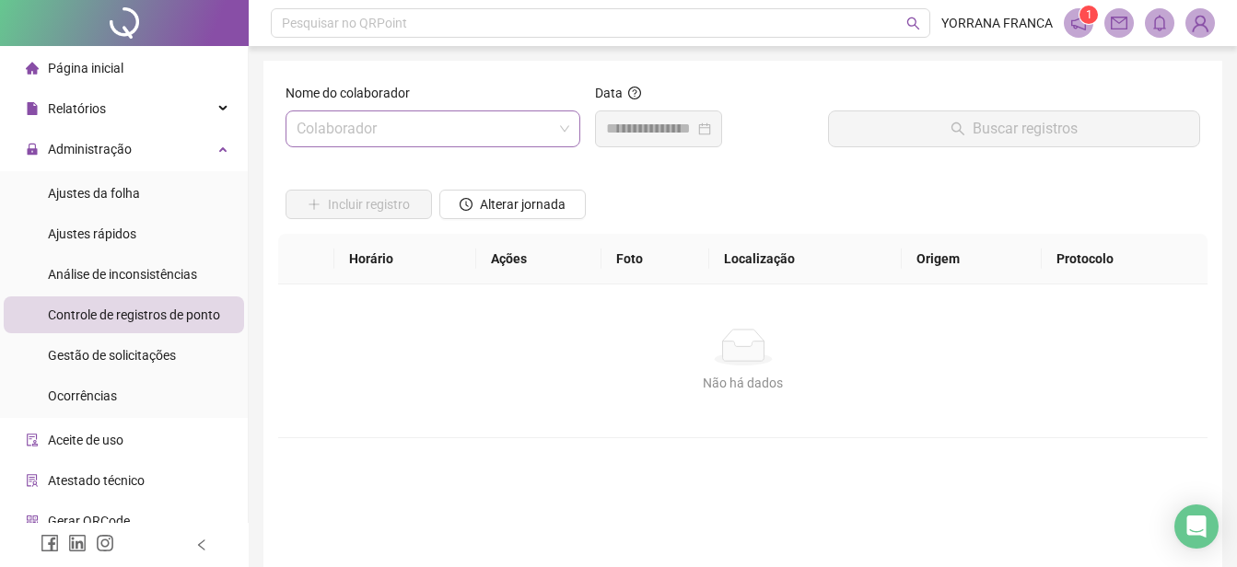
click at [453, 141] on input "search" at bounding box center [425, 128] width 256 height 35
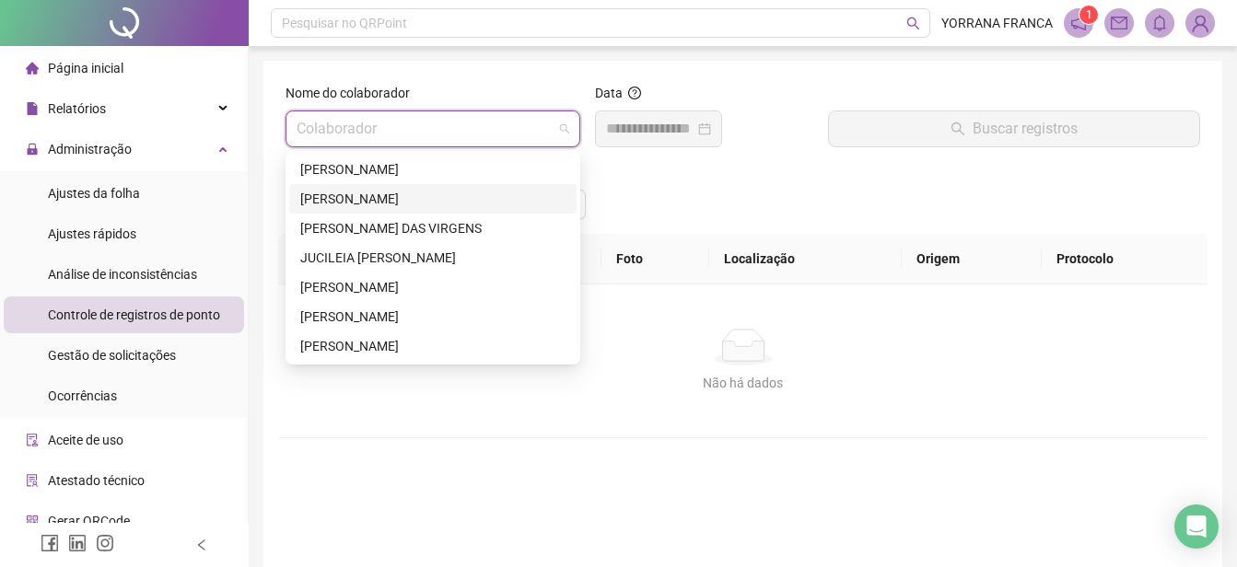
click at [369, 203] on div "[PERSON_NAME]" at bounding box center [432, 199] width 265 height 20
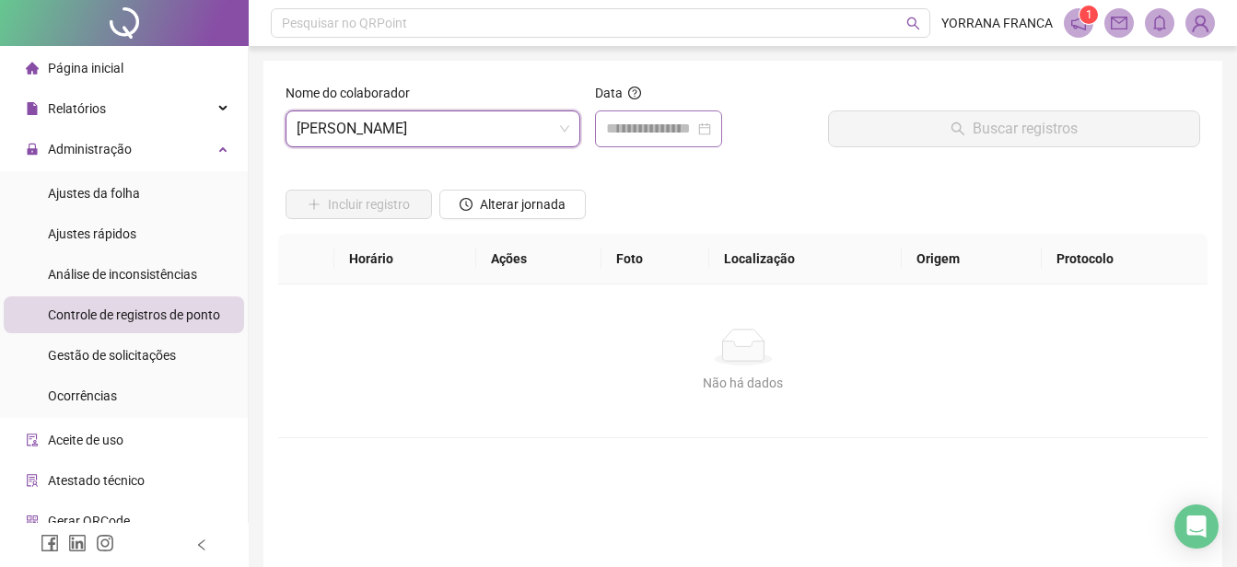
click at [711, 125] on div at bounding box center [658, 129] width 105 height 22
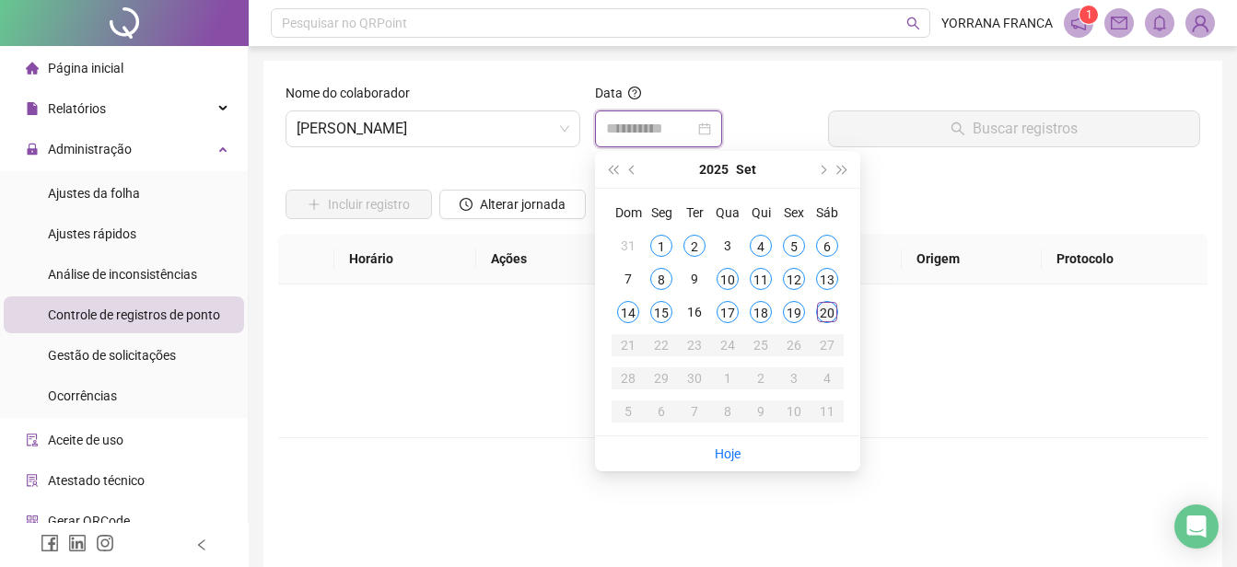
type input "**********"
click at [828, 305] on div "20" at bounding box center [827, 312] width 22 height 22
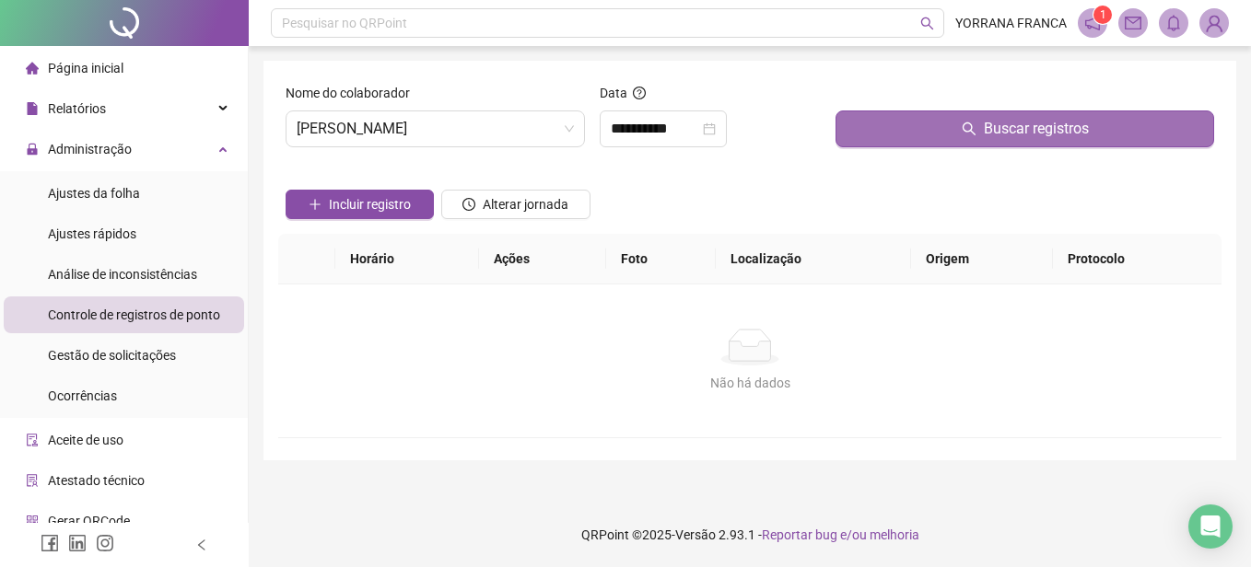
click at [960, 127] on button "Buscar registros" at bounding box center [1024, 129] width 379 height 37
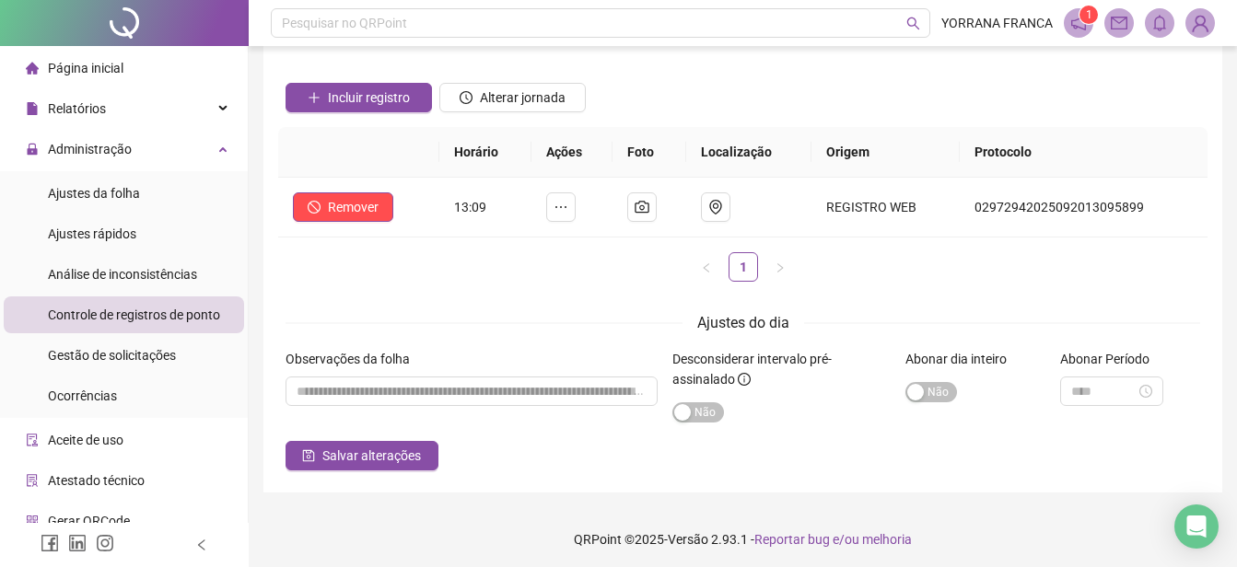
scroll to position [111, 0]
